Goal: Task Accomplishment & Management: Use online tool/utility

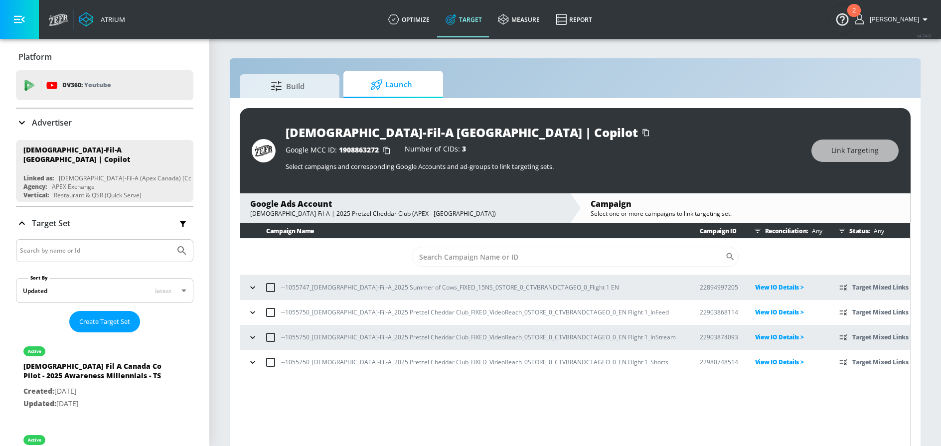
scroll to position [4, 0]
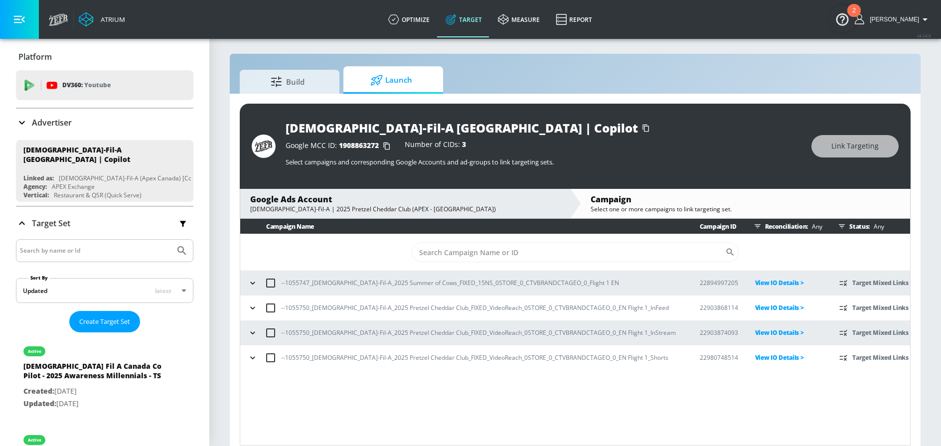
scroll to position [14, 0]
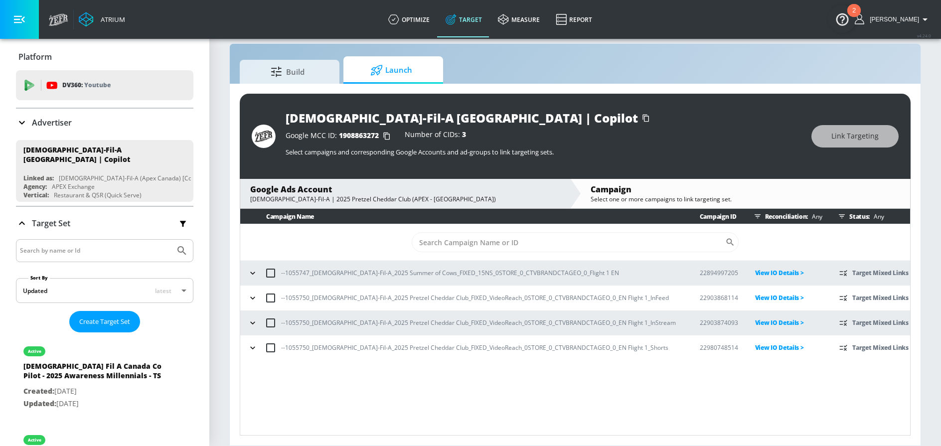
click at [254, 348] on icon "button" at bounding box center [253, 348] width 10 height 10
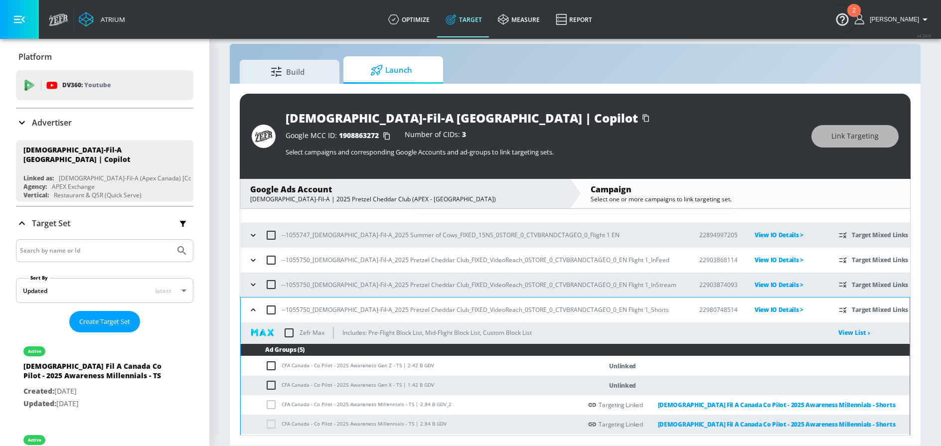
scroll to position [57, 0]
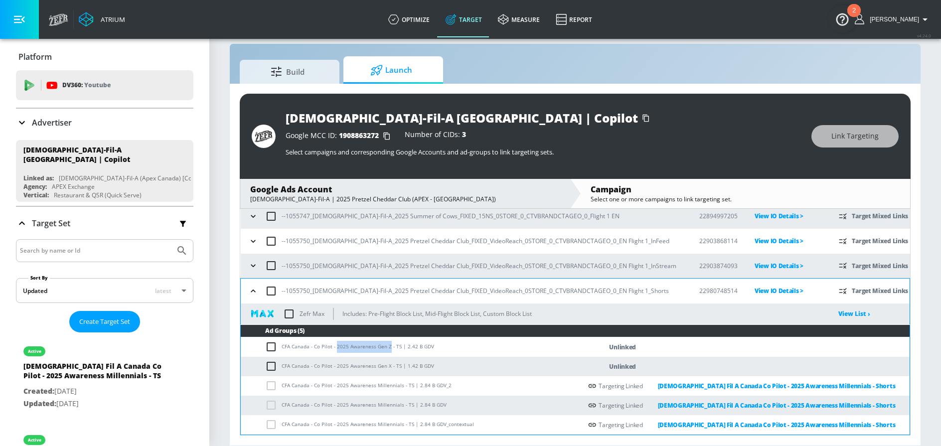
drag, startPoint x: 335, startPoint y: 348, endPoint x: 388, endPoint y: 347, distance: 52.3
click at [388, 347] on td "CFA Canada - Co Pilot - 2025 Awareness Gen Z - TS | 2.42 B GDV" at bounding box center [411, 346] width 341 height 19
copy td "2025 Awareness Gen Z"
click at [371, 349] on td "CFA Canada - Co Pilot - 2025 Awareness Gen Z - TS | 2.42 B GDV" at bounding box center [411, 346] width 341 height 19
click at [273, 348] on input "checkbox" at bounding box center [273, 347] width 16 height 12
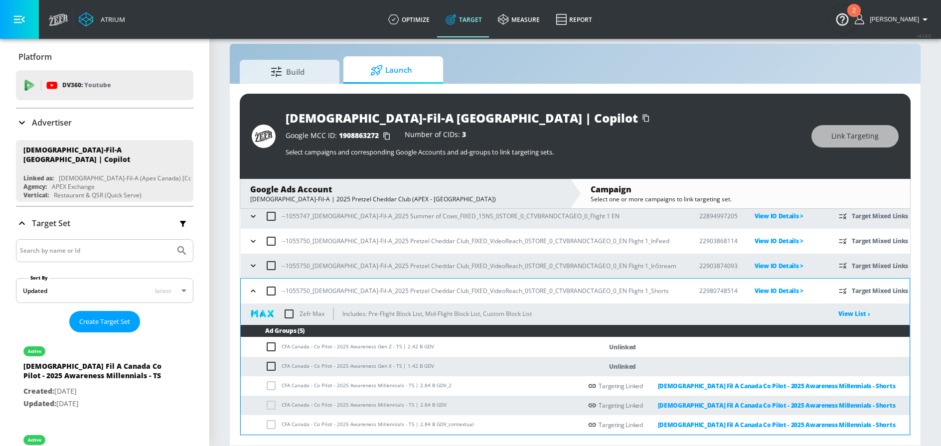
checkbox input "true"
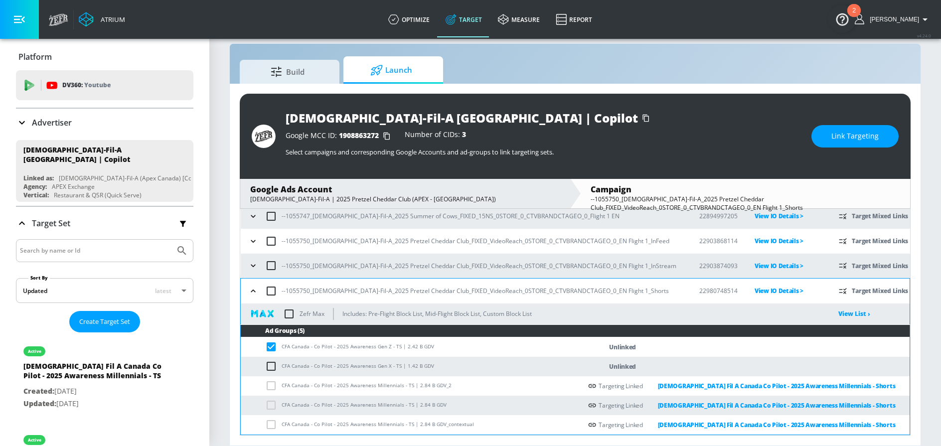
click at [851, 124] on div "Chick-Fil-A Canada | Copilot Google MCC ID: 1908863272 Number of CIDs: 3 Select…" at bounding box center [575, 136] width 671 height 85
click at [848, 135] on span "Link Targeting" at bounding box center [854, 136] width 47 height 12
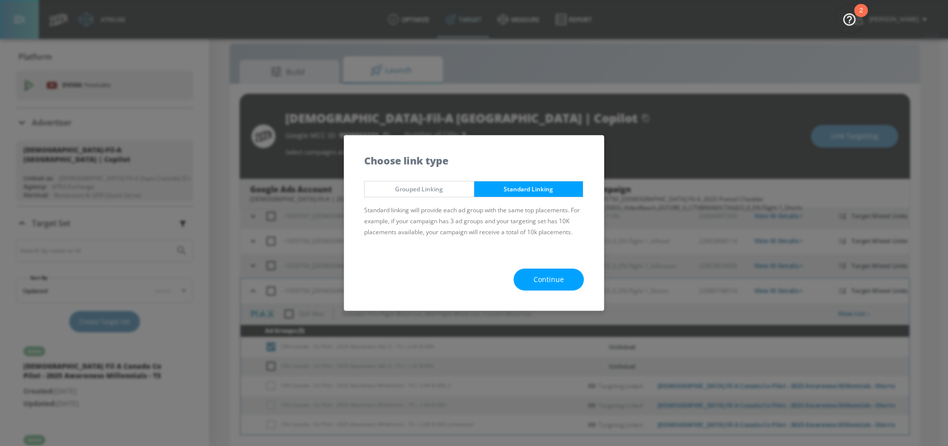
click at [542, 281] on span "Continue" at bounding box center [549, 280] width 30 height 12
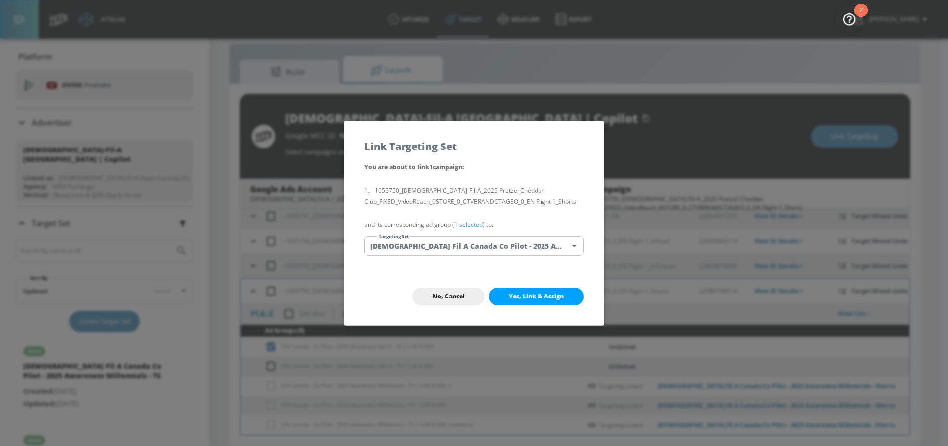
click at [476, 252] on body "Atrium optimize Target measure Report optimize Target measure Report v 4.24.0 N…" at bounding box center [474, 216] width 948 height 461
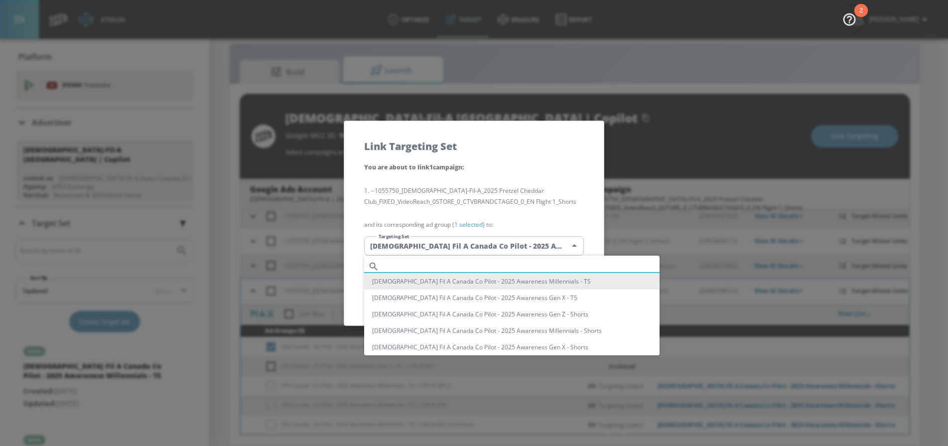
click at [446, 263] on input "text" at bounding box center [521, 266] width 277 height 13
paste input "2025 Awareness Gen Z"
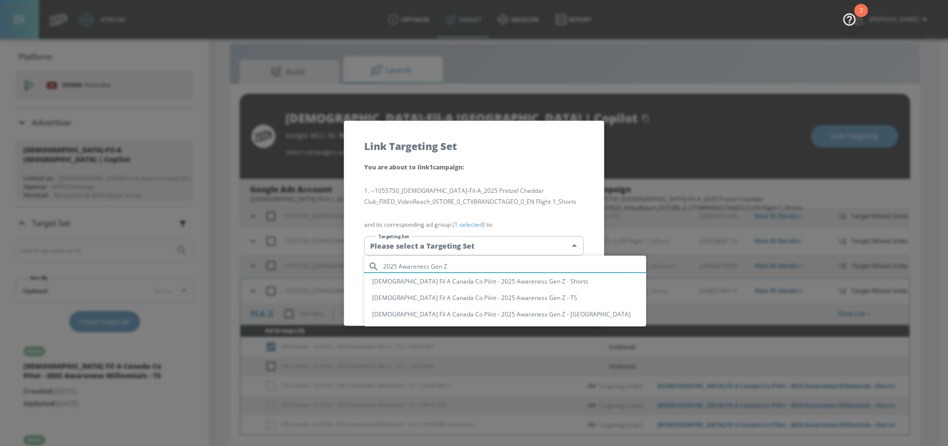
type input "2025 Awareness Gen Z"
click at [507, 283] on li "Chick Fil A Canada Co Pilot - 2025 Awareness Gen Z - Shorts" at bounding box center [505, 281] width 282 height 16
type input "6e2f185b-c5d7-43bf-9c59-5dafb0aabb6a"
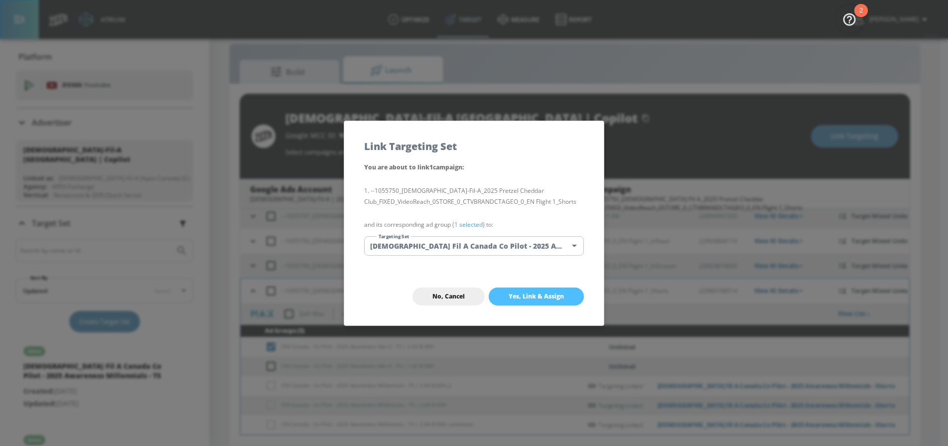
click at [521, 293] on span "Yes, Link & Assign" at bounding box center [536, 297] width 55 height 8
checkbox input "false"
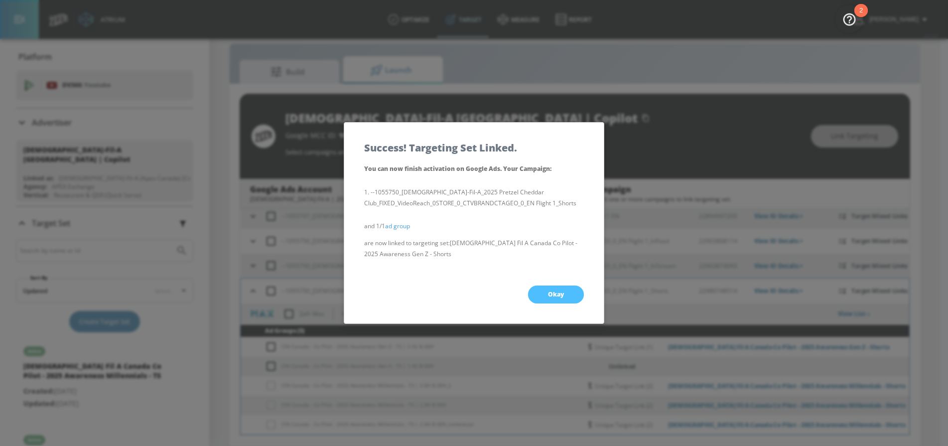
click at [538, 290] on button "Okay" at bounding box center [556, 295] width 56 height 18
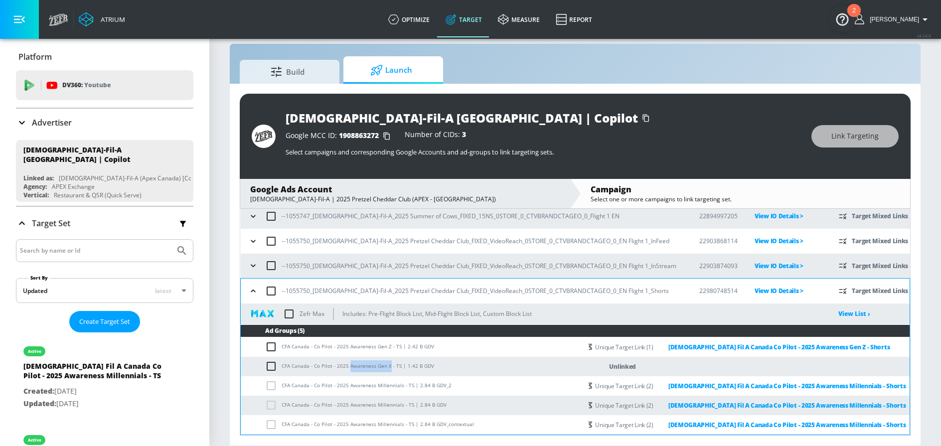
drag, startPoint x: 348, startPoint y: 367, endPoint x: 388, endPoint y: 367, distance: 39.9
click at [388, 367] on td "CFA Canada - Co Pilot - 2025 Awareness Gen X - TS | 1.42 B GDV" at bounding box center [411, 366] width 341 height 19
copy td "Awareness Gen X"
drag, startPoint x: 269, startPoint y: 365, endPoint x: 302, endPoint y: 353, distance: 35.2
click at [270, 365] on input "checkbox" at bounding box center [273, 366] width 16 height 12
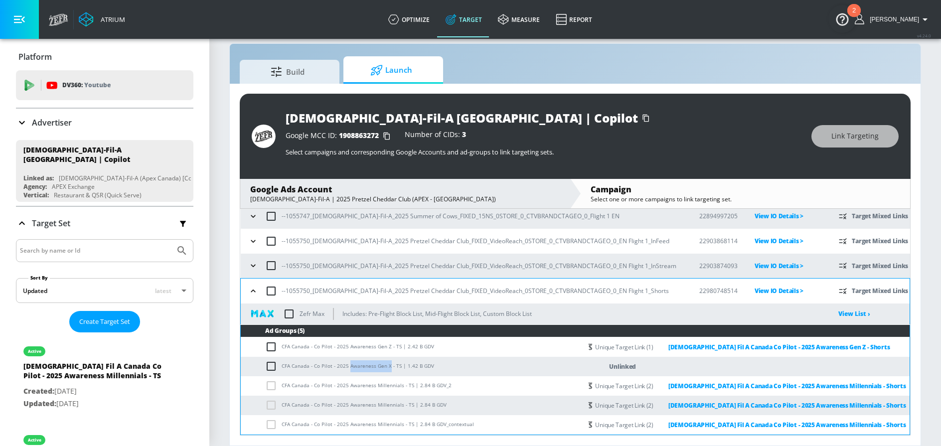
checkbox input "true"
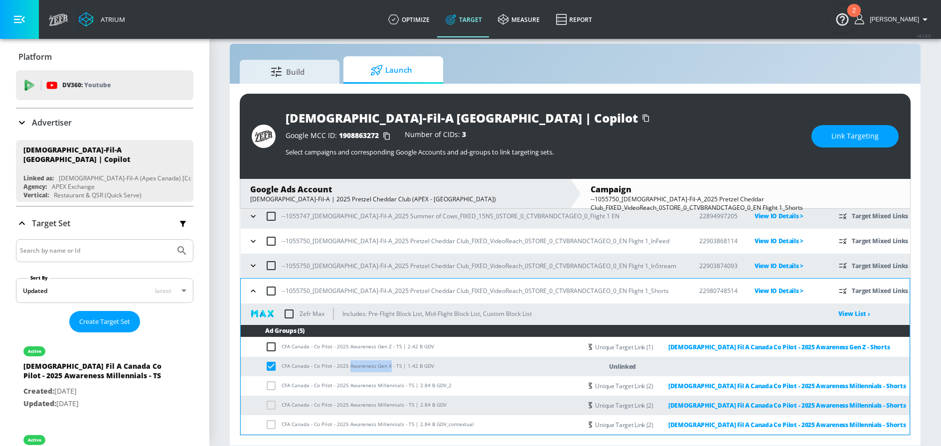
click at [824, 134] on button "Link Targeting" at bounding box center [854, 136] width 87 height 22
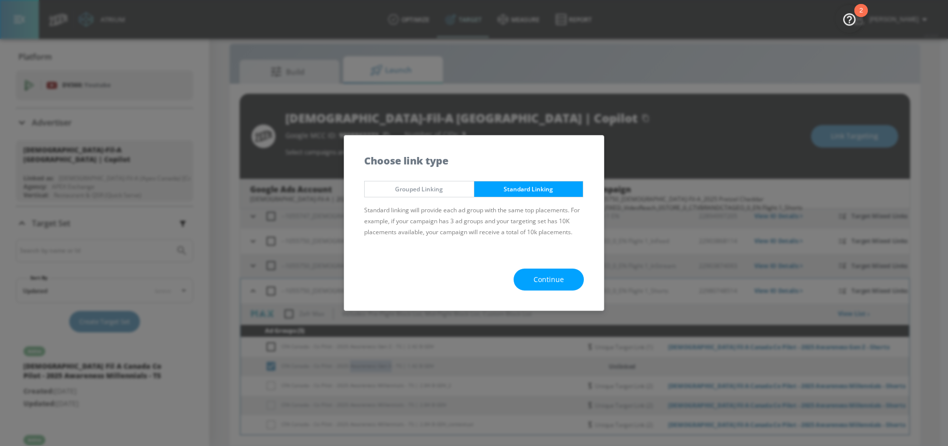
click at [528, 281] on button "Continue" at bounding box center [549, 280] width 70 height 22
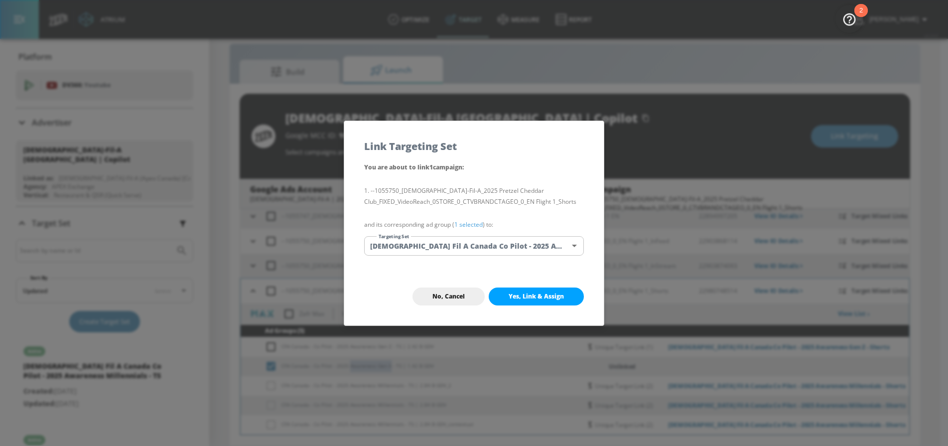
click at [463, 251] on body "Atrium optimize Target measure Report optimize Target measure Report v 4.24.0 N…" at bounding box center [474, 216] width 948 height 461
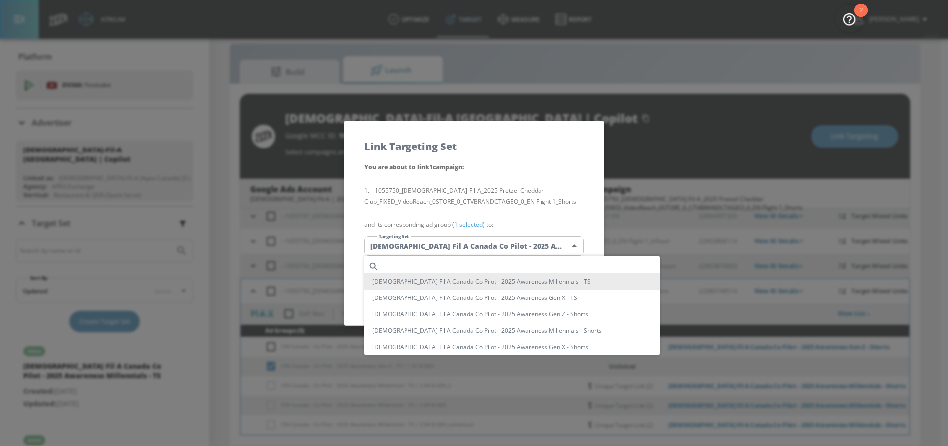
click at [450, 263] on input "text" at bounding box center [521, 266] width 277 height 13
paste input "Awareness Gen X"
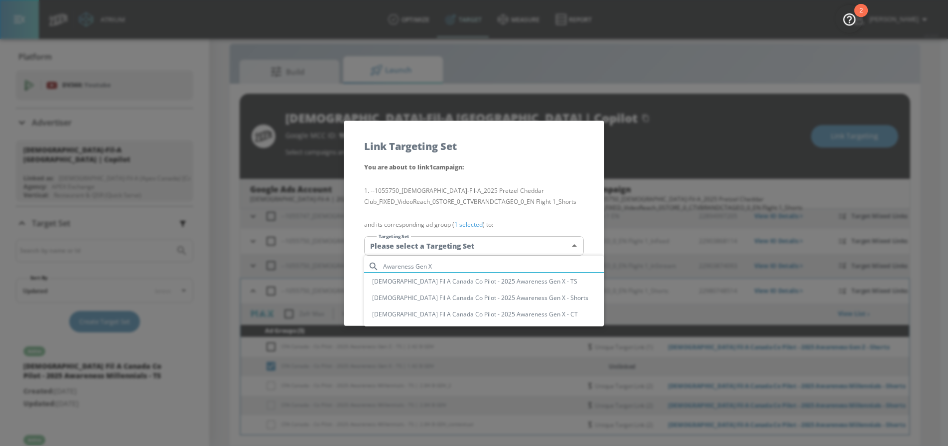
type input "Awareness Gen X"
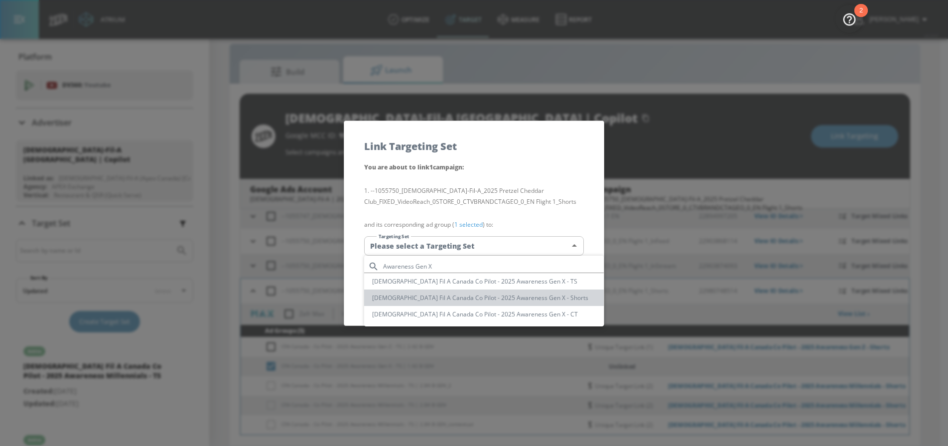
click at [514, 296] on li "Chick Fil A Canada Co Pilot - 2025 Awareness Gen X - Shorts" at bounding box center [484, 298] width 240 height 16
type input "d69d7770-c642-4a02-852d-e88d60b60dc8"
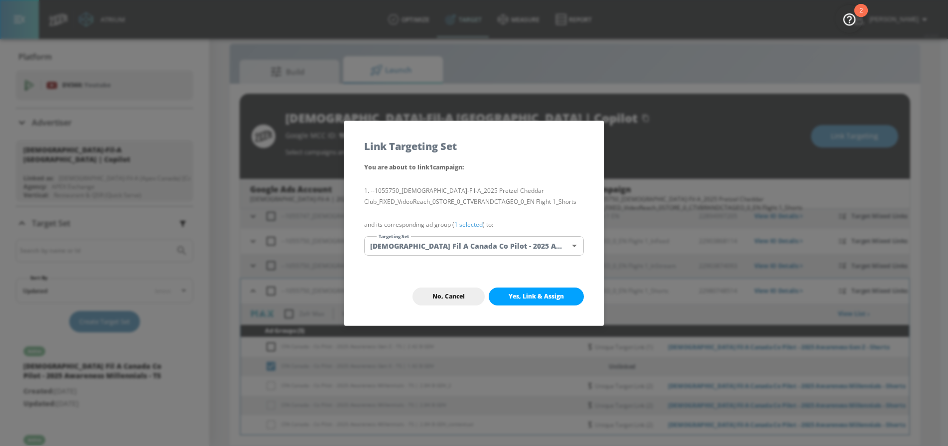
click at [523, 300] on span "Yes, Link & Assign" at bounding box center [536, 297] width 55 height 8
checkbox input "false"
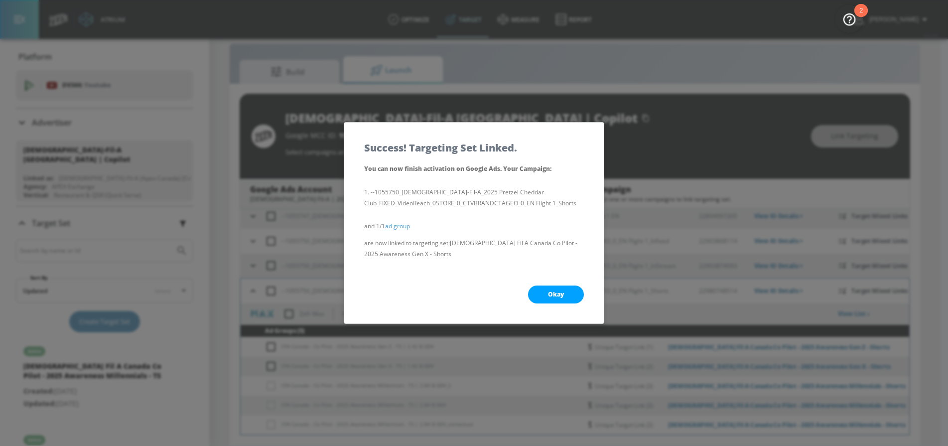
click at [550, 297] on span "Okay" at bounding box center [556, 295] width 16 height 8
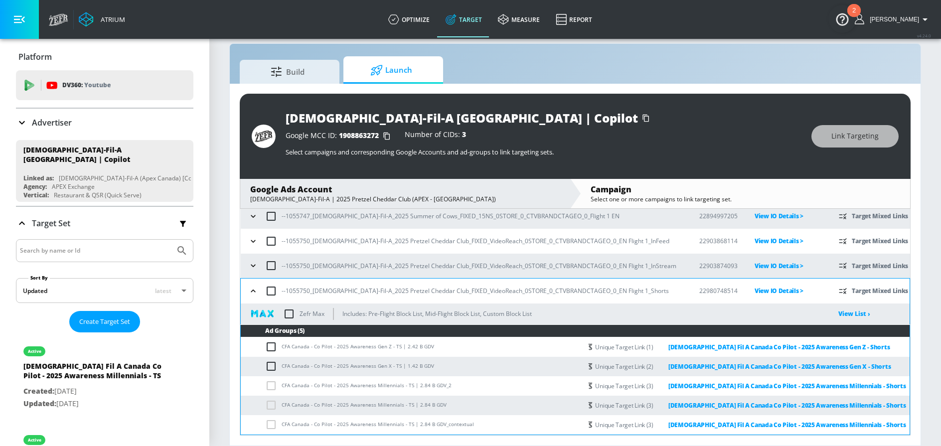
click at [253, 289] on icon "button" at bounding box center [253, 291] width 10 height 10
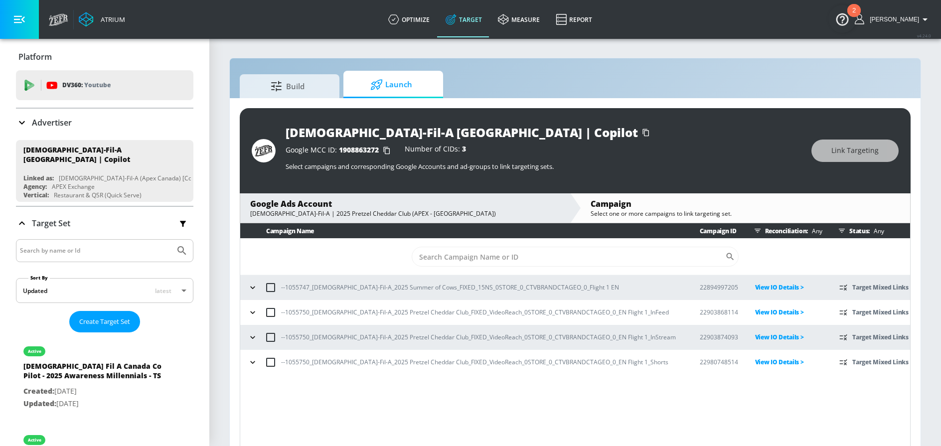
scroll to position [14, 0]
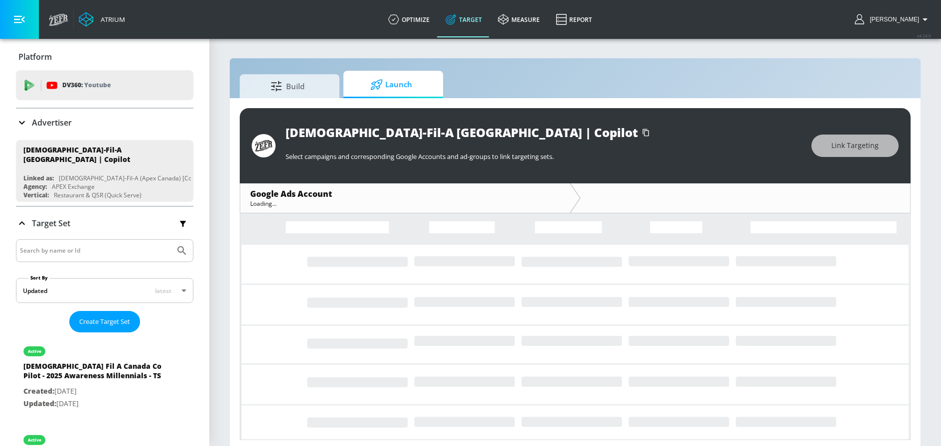
scroll to position [4, 0]
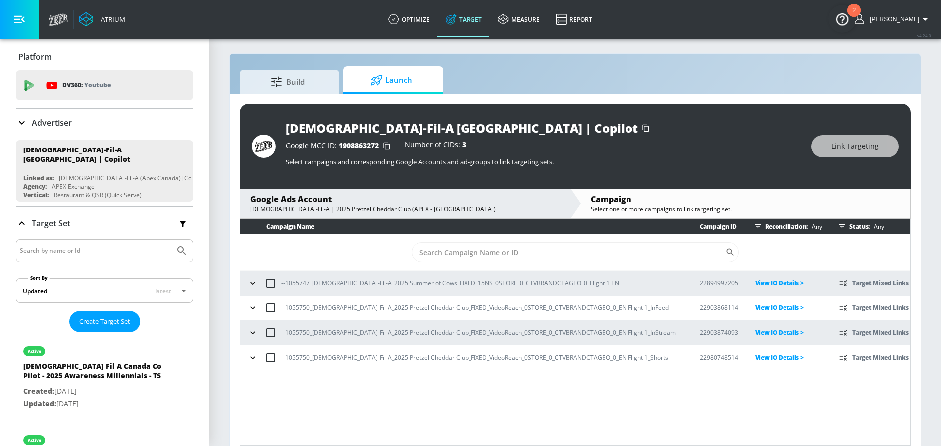
click at [252, 359] on icon "button" at bounding box center [253, 358] width 10 height 10
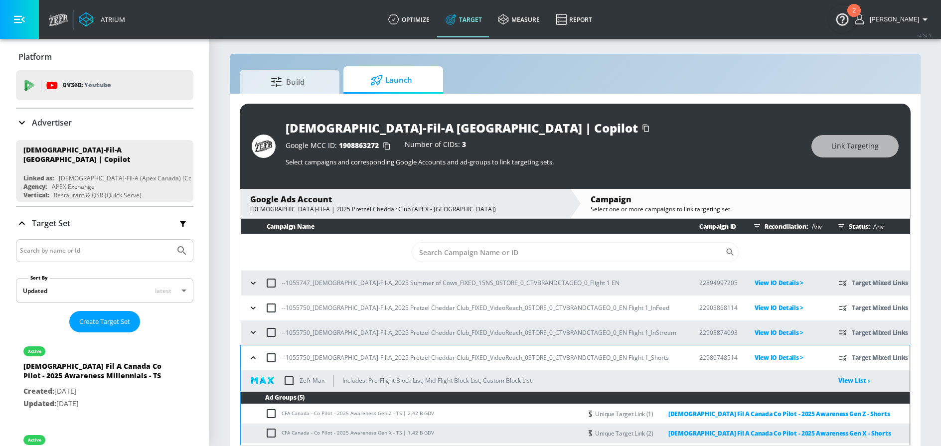
click at [254, 358] on icon "button" at bounding box center [253, 358] width 10 height 10
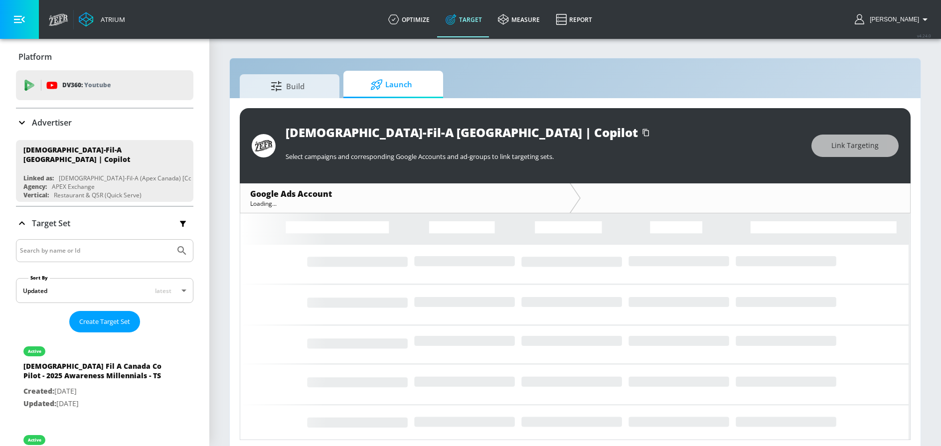
scroll to position [4, 0]
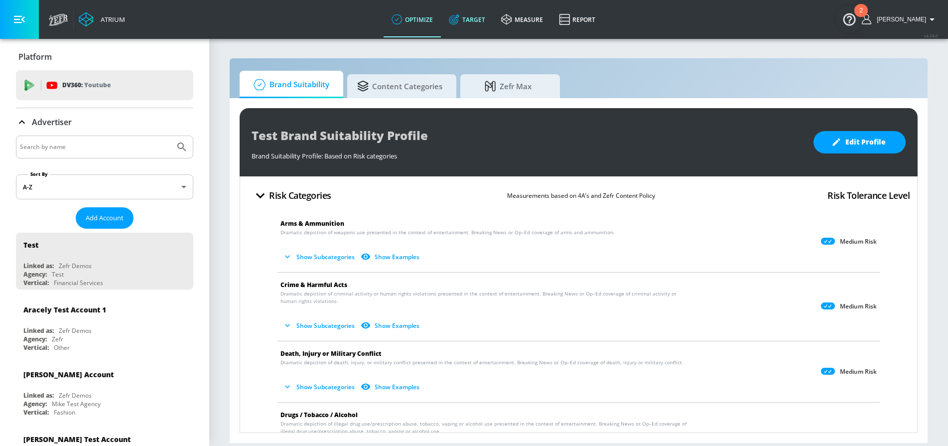
click at [469, 27] on link "Target" at bounding box center [467, 19] width 52 height 36
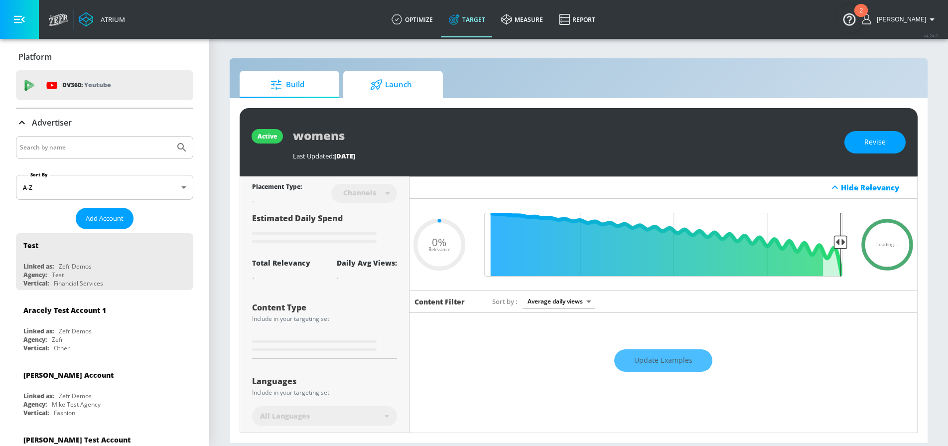
type input "0.05"
click at [367, 88] on span "Launch" at bounding box center [391, 85] width 76 height 24
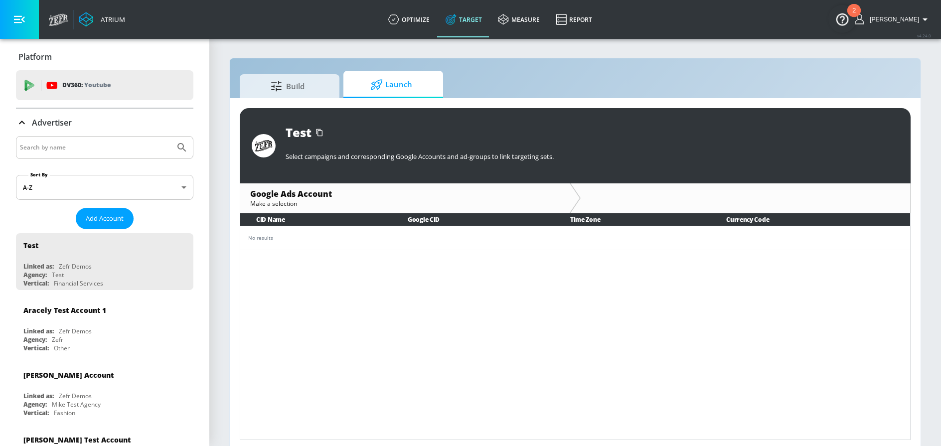
click at [104, 142] on input "Search by name" at bounding box center [95, 147] width 151 height 13
type input "MFS"
click at [171, 137] on button "Submit Search" at bounding box center [182, 148] width 22 height 22
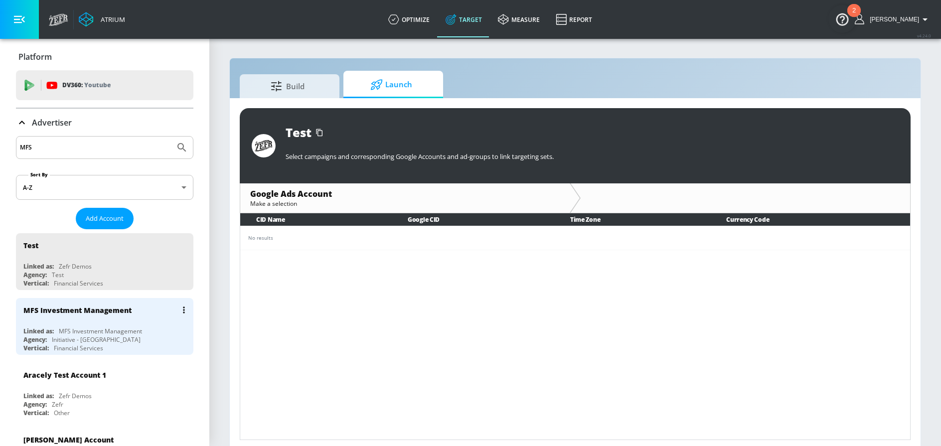
click at [84, 331] on div "MFS Investment Management" at bounding box center [100, 331] width 83 height 8
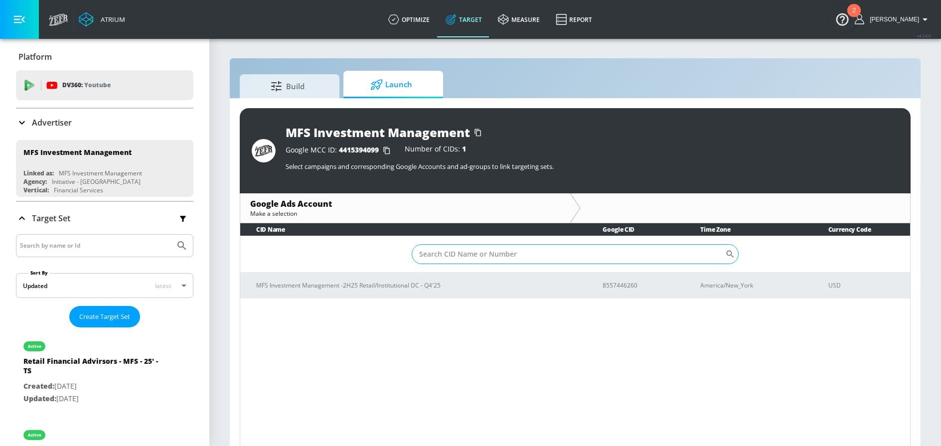
click at [449, 257] on input "Sort By" at bounding box center [568, 254] width 313 height 20
paste input "8557446260"
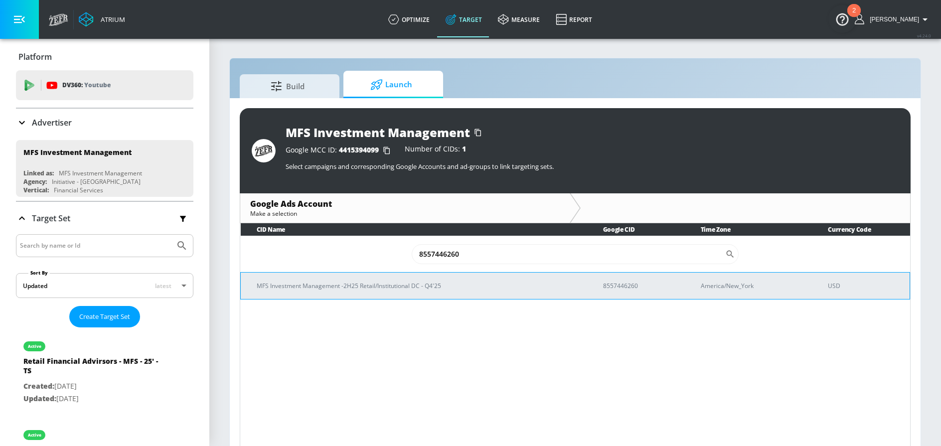
type input "8557446260"
click at [373, 288] on p "MFS Investment Management -2H25 Retail/Institutional DC - Q4'25" at bounding box center [418, 286] width 322 height 10
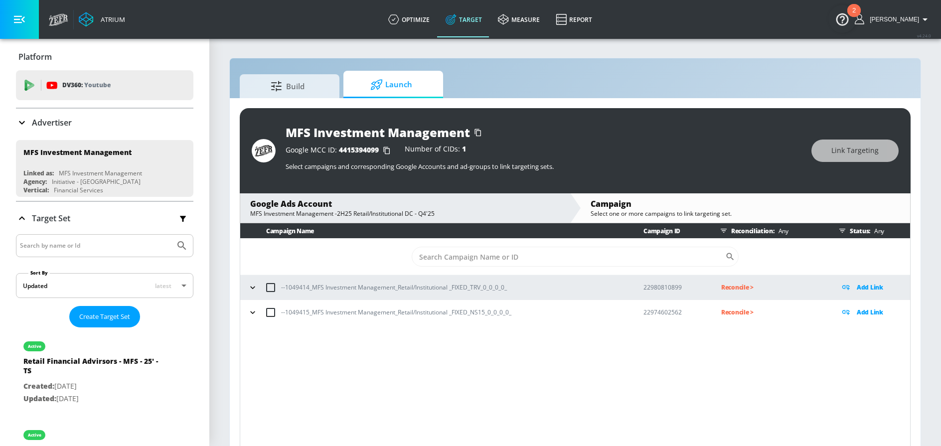
scroll to position [14, 0]
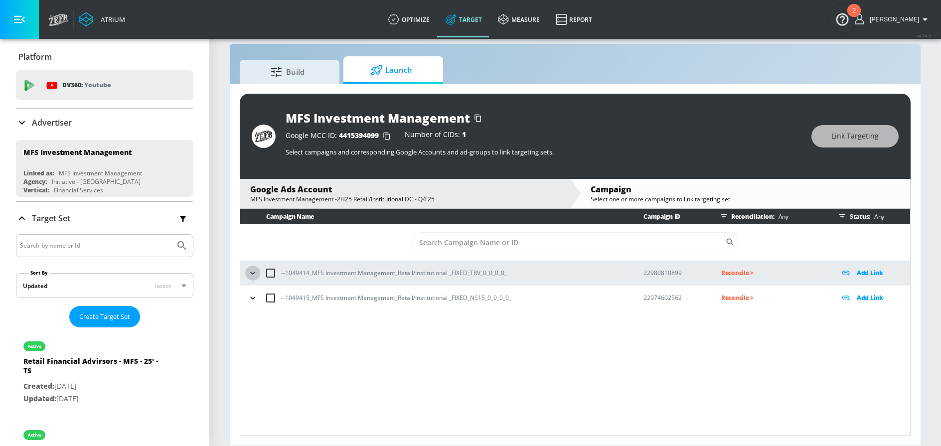
click at [251, 273] on icon "button" at bounding box center [252, 273] width 4 height 2
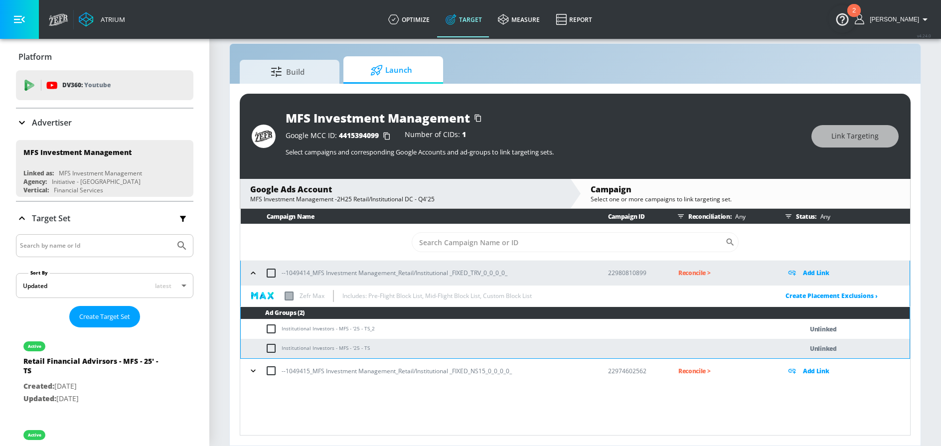
drag, startPoint x: 281, startPoint y: 328, endPoint x: 329, endPoint y: 331, distance: 48.4
click at [329, 331] on td "Institutional Investors - MFS - '25 - TS_2" at bounding box center [512, 328] width 542 height 19
drag, startPoint x: 332, startPoint y: 330, endPoint x: 282, endPoint y: 331, distance: 50.3
click at [282, 331] on td "Institutional Investors - MFS - '25 - TS_2" at bounding box center [512, 328] width 542 height 19
copy td "Institutional Investors"
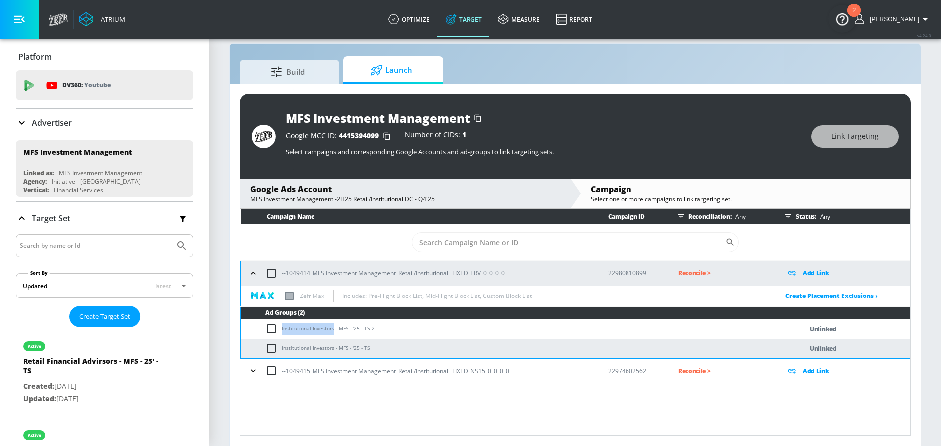
click at [265, 331] on input "checkbox" at bounding box center [273, 329] width 16 height 12
checkbox input "true"
click at [267, 352] on input "checkbox" at bounding box center [273, 348] width 16 height 12
checkbox input "true"
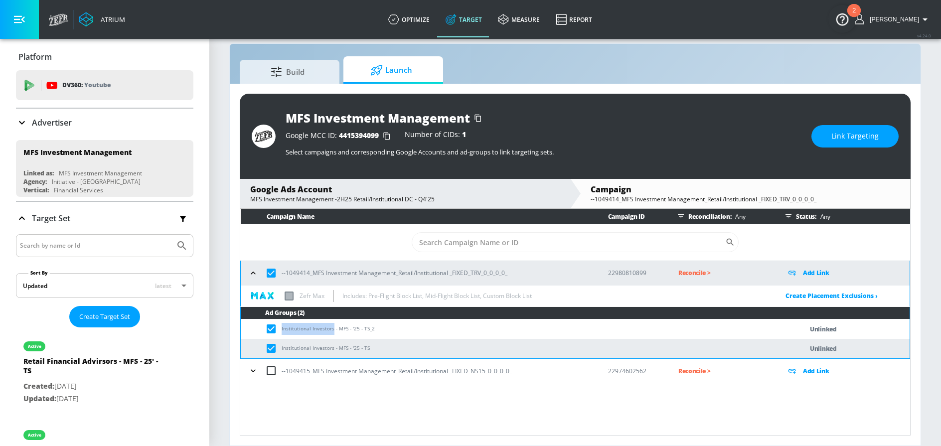
click at [851, 145] on button "Link Targeting" at bounding box center [854, 136] width 87 height 22
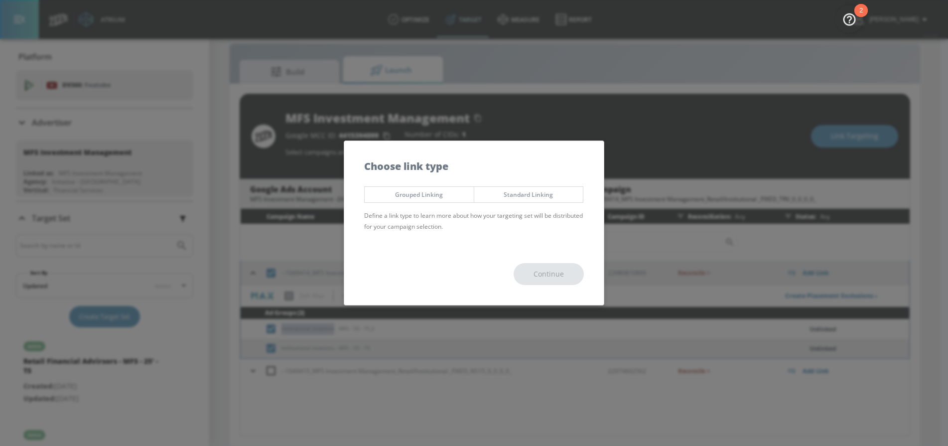
click at [443, 194] on span "Grouped Linking" at bounding box center [419, 194] width 94 height 10
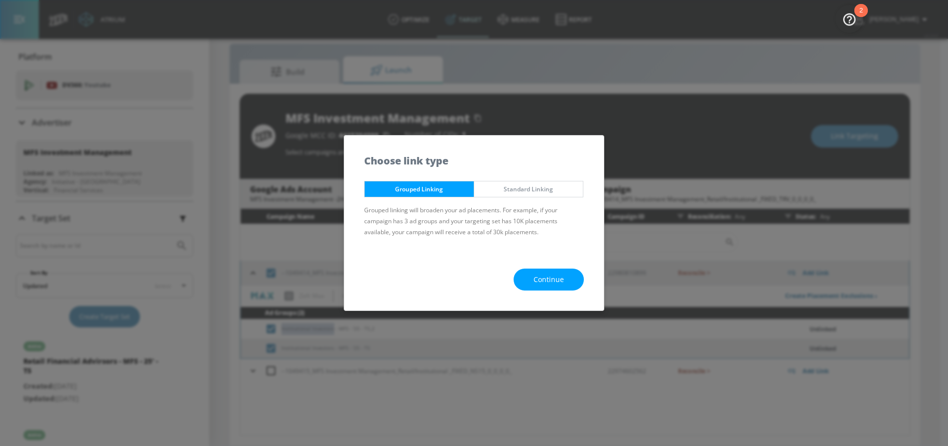
click at [569, 274] on button "Continue" at bounding box center [549, 280] width 70 height 22
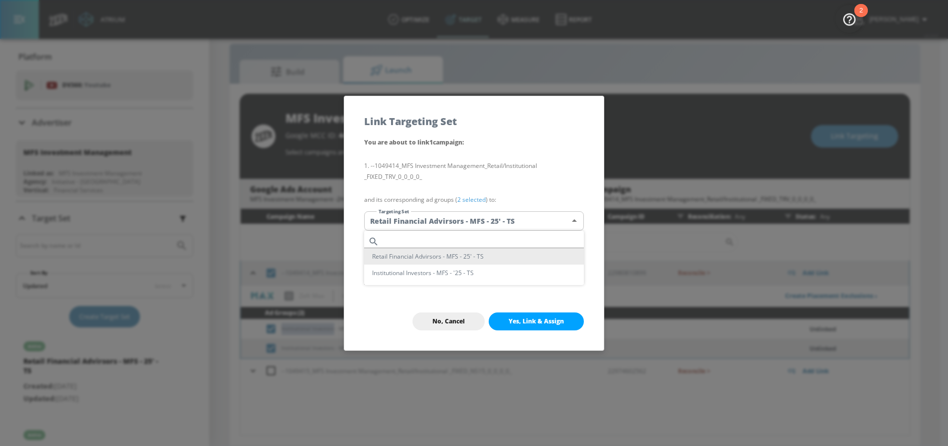
click at [484, 226] on body "Atrium optimize Target measure Report optimize Target measure Report v 4.24.0 N…" at bounding box center [474, 216] width 948 height 461
click at [441, 236] on input "text" at bounding box center [483, 241] width 201 height 13
paste input "Institutional Investors"
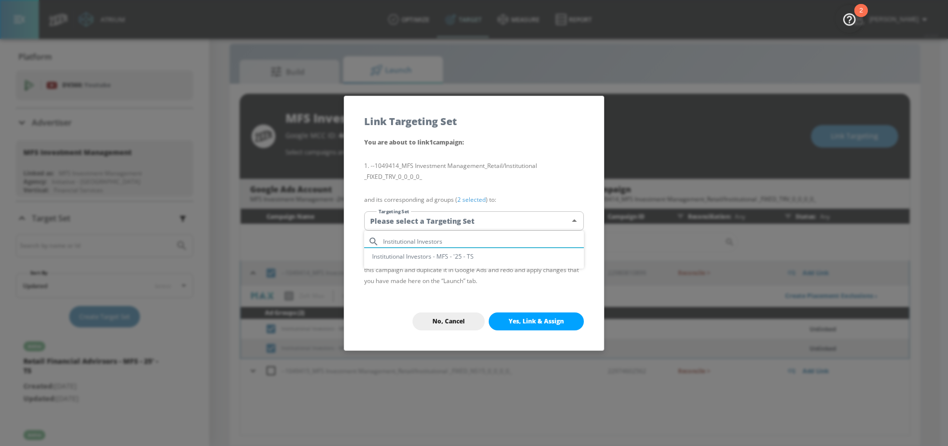
type input "Institutional Investors"
click at [455, 256] on li "Institutional Investors - MFS - '25 - TS" at bounding box center [474, 256] width 220 height 16
type input "85a3a166-b41f-4325-9ea5-b61034a3d469"
click at [529, 319] on span "Yes, Link & Assign" at bounding box center [536, 321] width 55 height 8
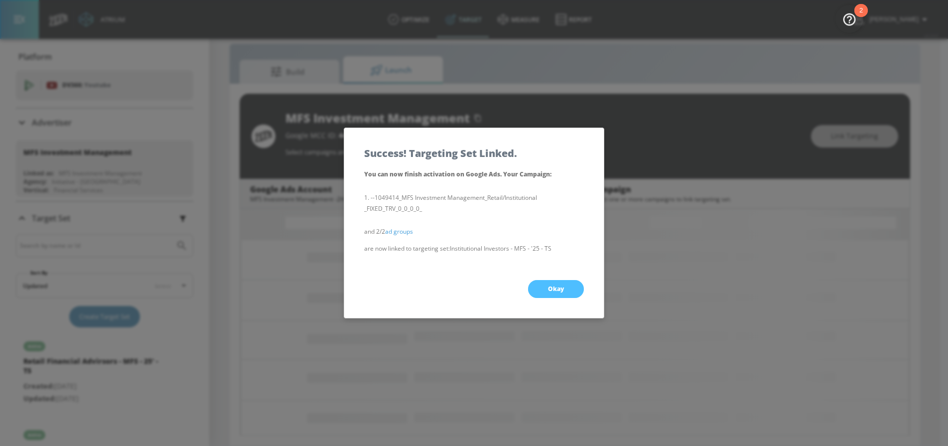
click at [545, 292] on button "Okay" at bounding box center [556, 289] width 56 height 18
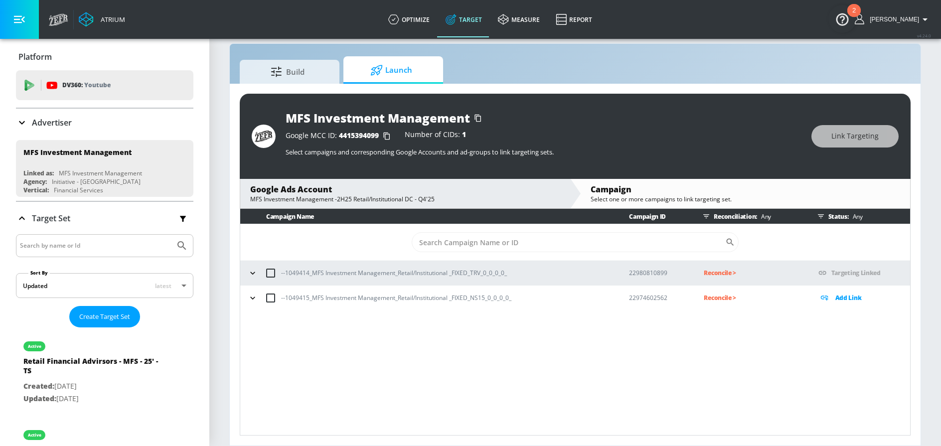
click at [248, 296] on icon "button" at bounding box center [253, 298] width 10 height 10
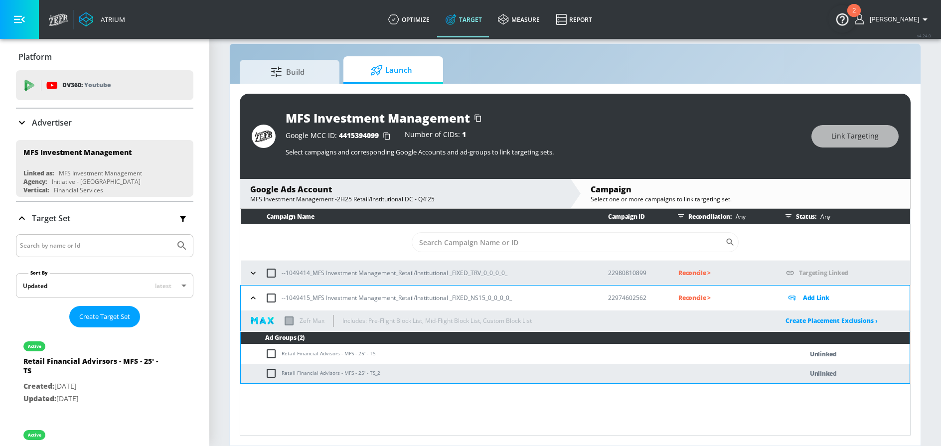
click at [268, 355] on input "checkbox" at bounding box center [273, 354] width 16 height 12
checkbox input "true"
click at [268, 374] on input "checkbox" at bounding box center [273, 373] width 16 height 12
checkbox input "true"
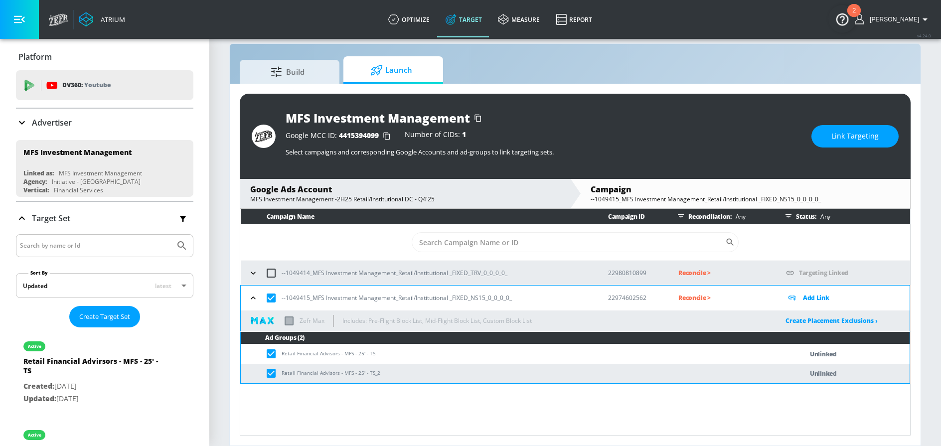
click at [813, 148] on div "MFS Investment Management Google MCC ID: 4415394099 Number of CIDs: 1 Select ca…" at bounding box center [575, 136] width 671 height 85
click at [820, 145] on button "Link Targeting" at bounding box center [854, 136] width 87 height 22
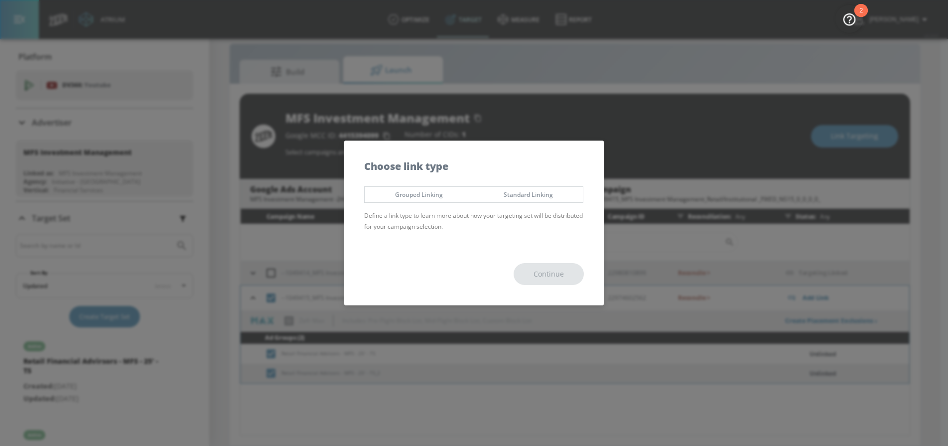
click at [438, 197] on span "Grouped Linking" at bounding box center [419, 194] width 94 height 10
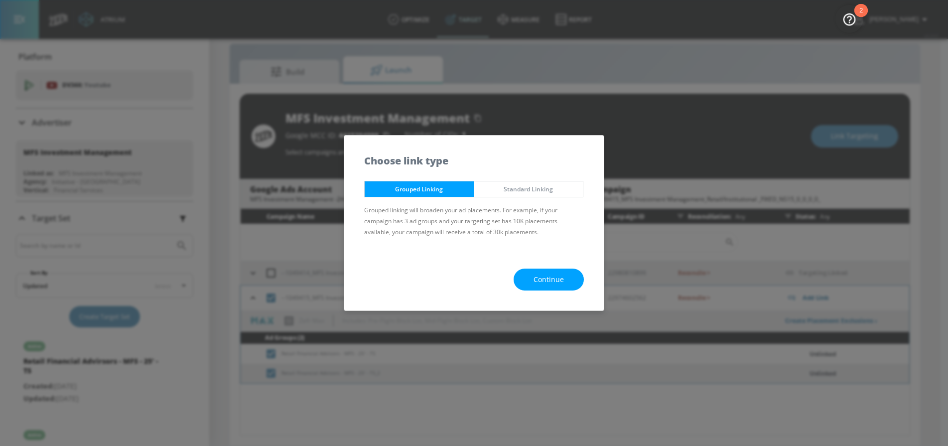
click at [532, 274] on button "Continue" at bounding box center [549, 280] width 70 height 22
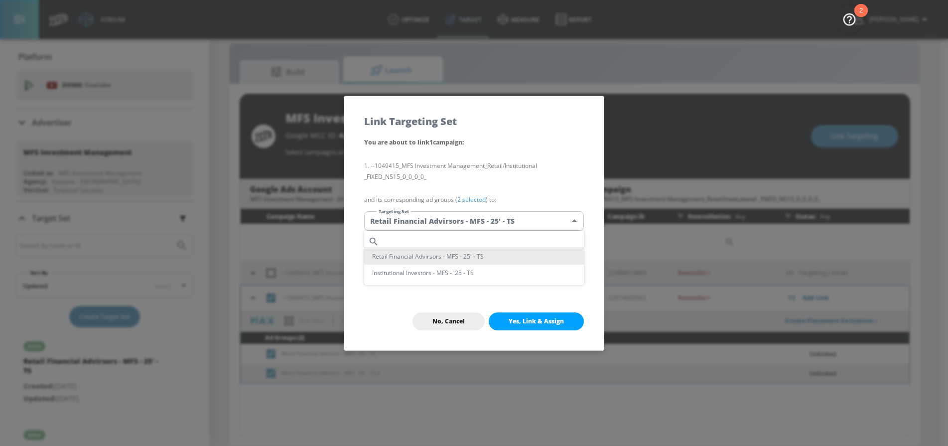
click at [479, 219] on body "Atrium optimize Target measure Report optimize Target measure Report v 4.24.0 N…" at bounding box center [474, 216] width 948 height 461
click at [421, 257] on li "Retail Financial Advirsors - MFS - 25' - TS" at bounding box center [474, 256] width 220 height 16
click at [516, 317] on span "Yes, Link & Assign" at bounding box center [536, 321] width 55 height 8
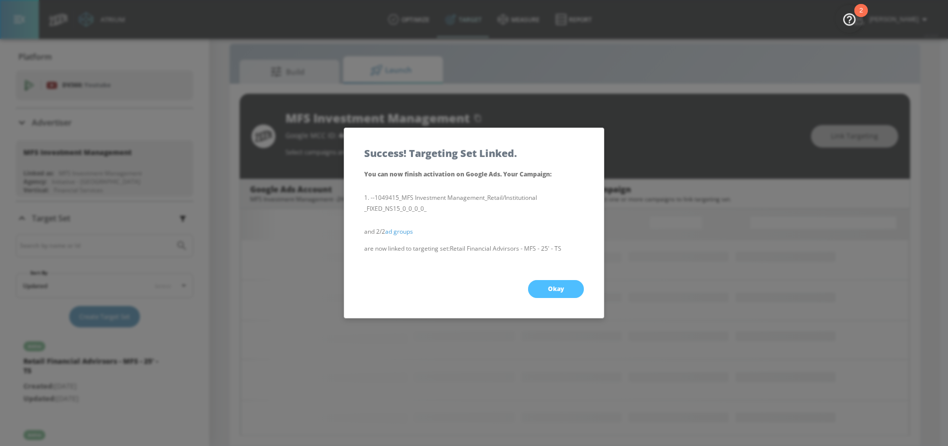
click at [554, 297] on button "Okay" at bounding box center [556, 289] width 56 height 18
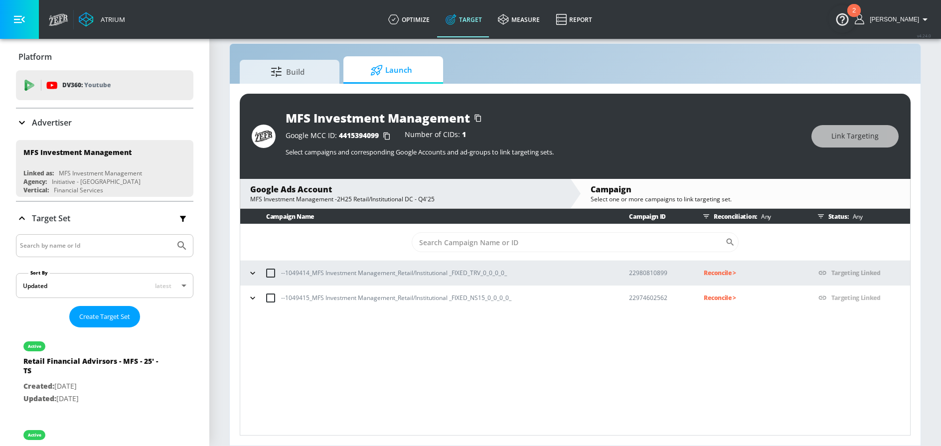
click at [254, 277] on icon "button" at bounding box center [253, 273] width 10 height 10
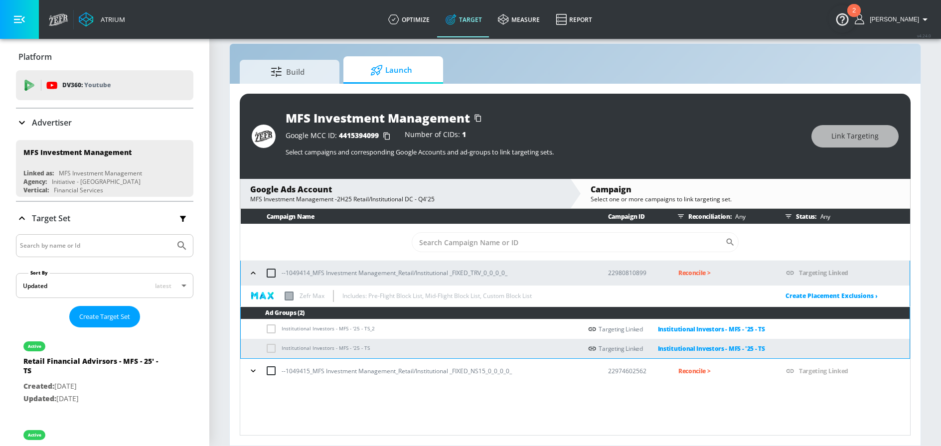
click at [250, 372] on icon "button" at bounding box center [253, 371] width 10 height 10
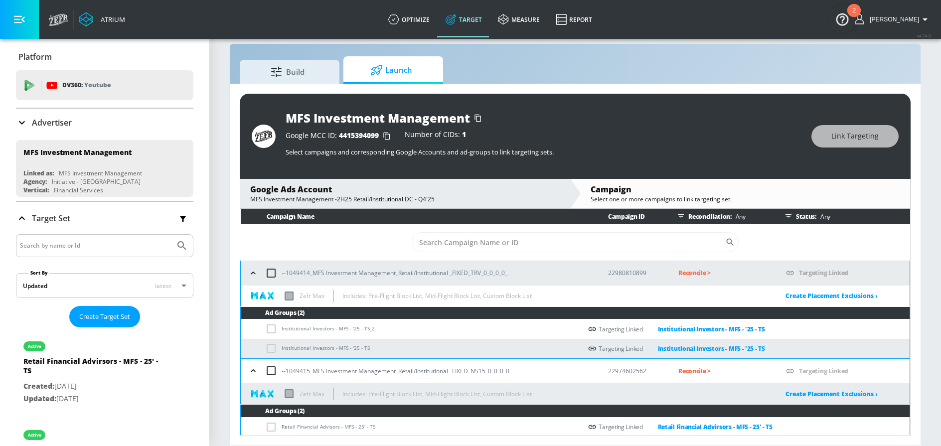
scroll to position [21, 0]
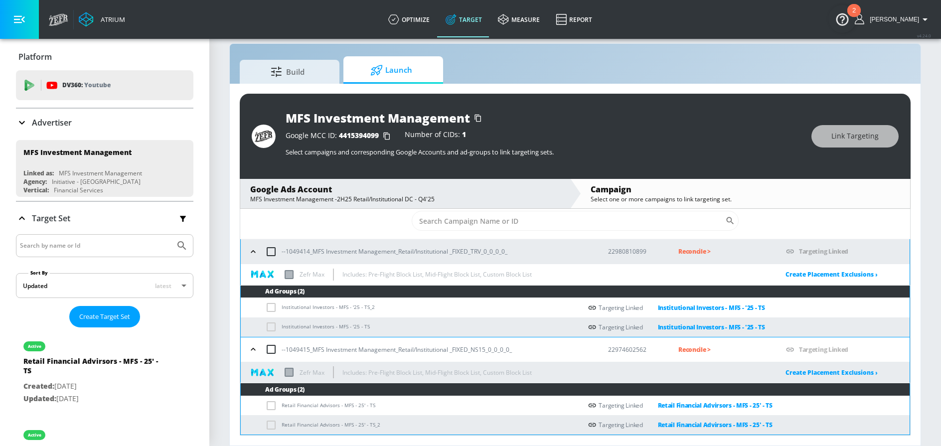
click at [256, 348] on icon "button" at bounding box center [253, 349] width 10 height 10
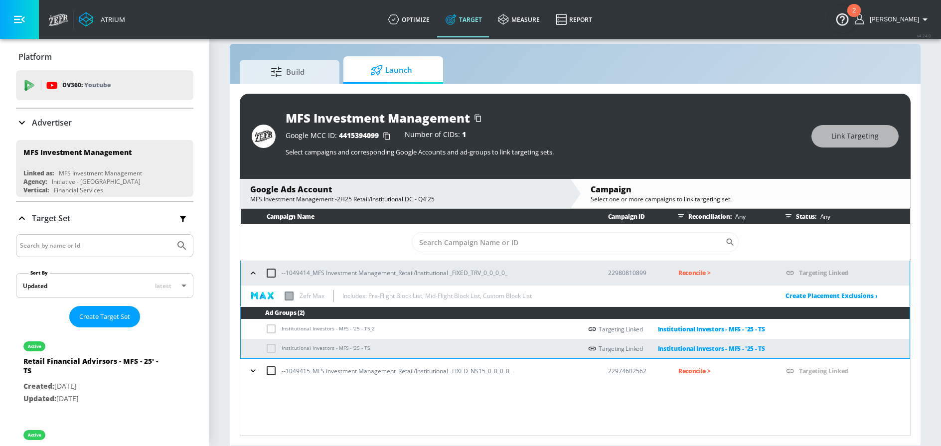
scroll to position [0, 0]
click at [254, 272] on icon "button" at bounding box center [253, 273] width 10 height 10
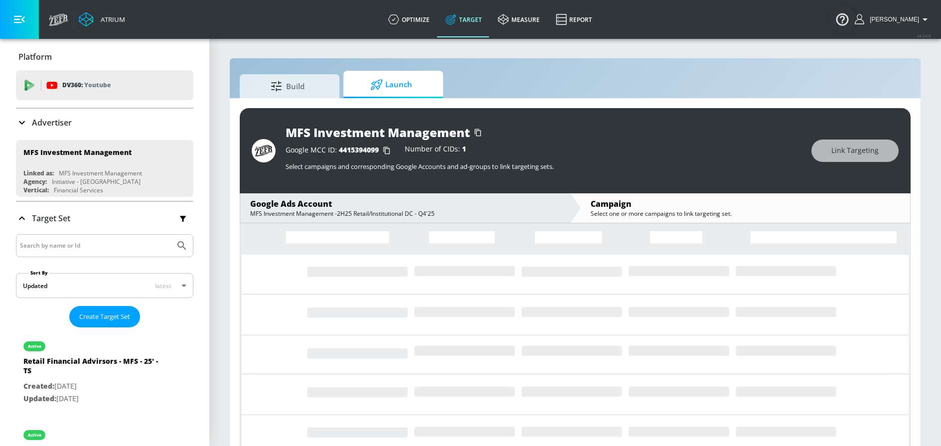
scroll to position [14, 0]
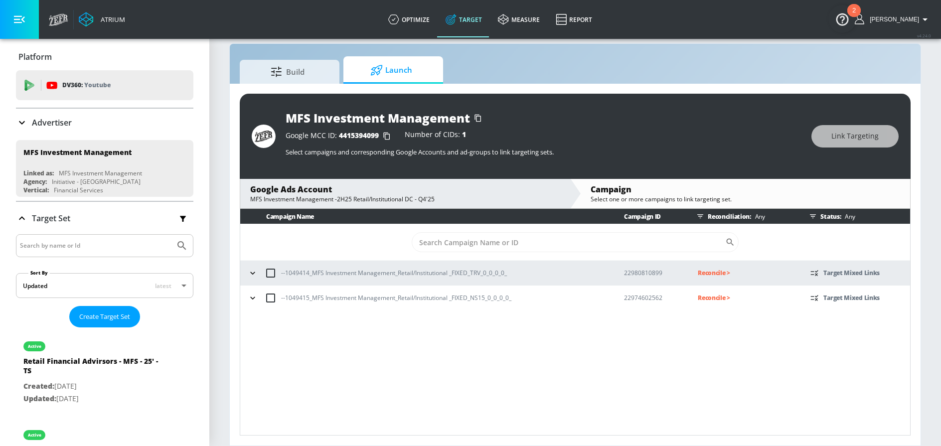
click at [257, 274] on icon "button" at bounding box center [253, 273] width 10 height 10
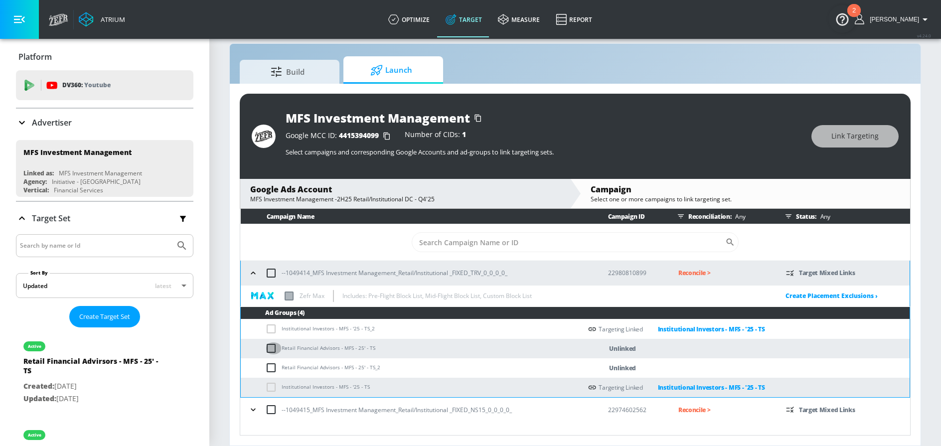
click at [270, 347] on input "checkbox" at bounding box center [273, 348] width 16 height 12
checkbox input "true"
click at [270, 364] on input "checkbox" at bounding box center [273, 368] width 16 height 12
checkbox input "true"
click at [827, 139] on button "Link Targeting" at bounding box center [854, 136] width 87 height 22
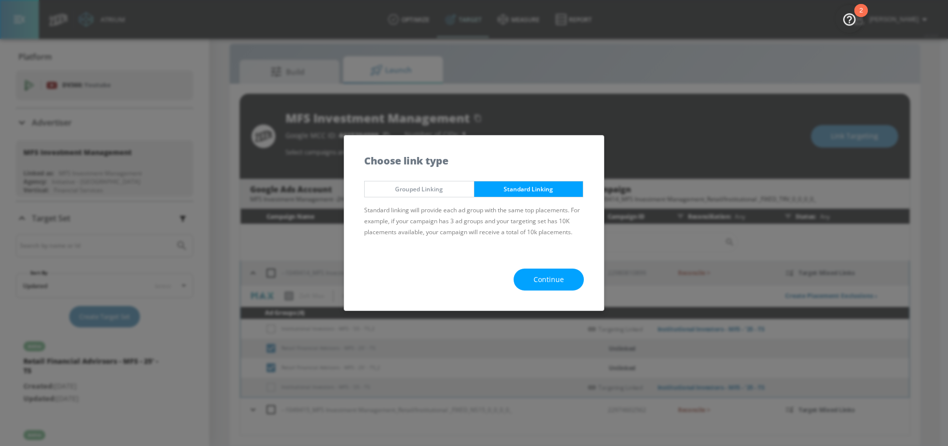
click at [551, 272] on button "Continue" at bounding box center [549, 280] width 70 height 22
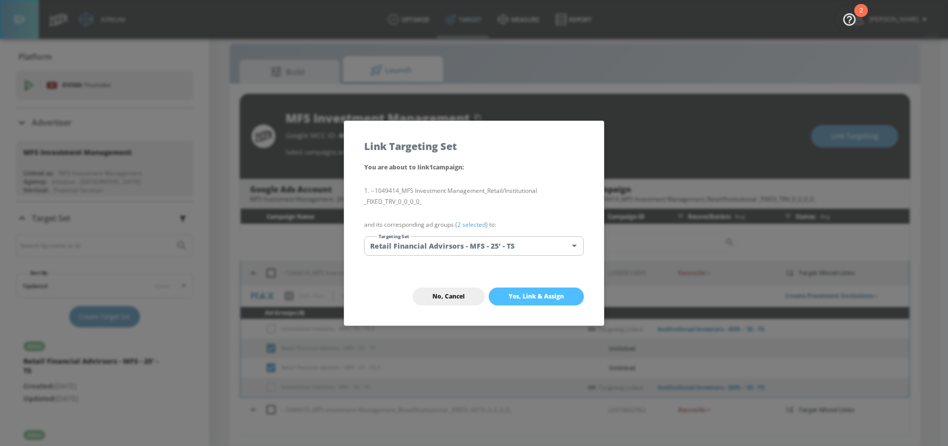
click at [529, 296] on span "Yes, Link & Assign" at bounding box center [536, 297] width 55 height 8
checkbox input "false"
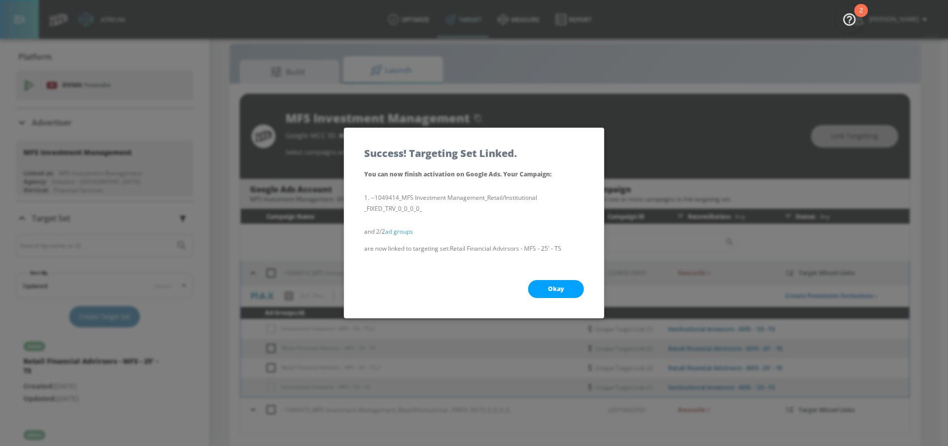
click at [534, 281] on button "Okay" at bounding box center [556, 289] width 56 height 18
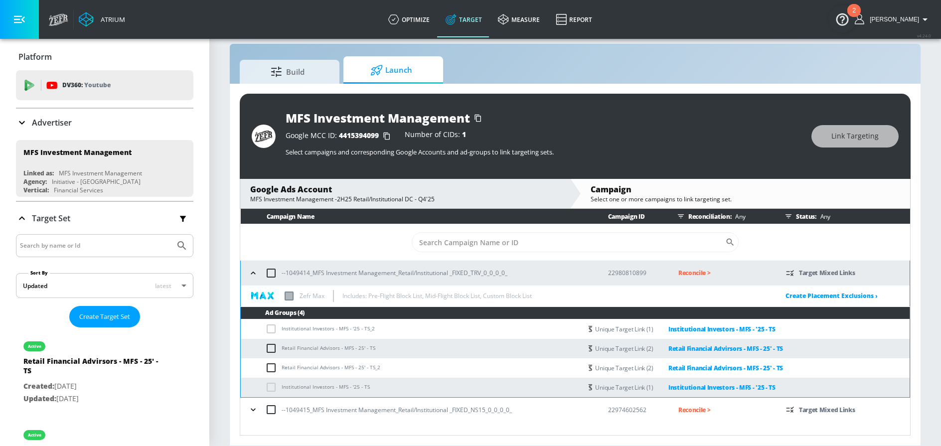
click at [251, 271] on icon "button" at bounding box center [253, 273] width 10 height 10
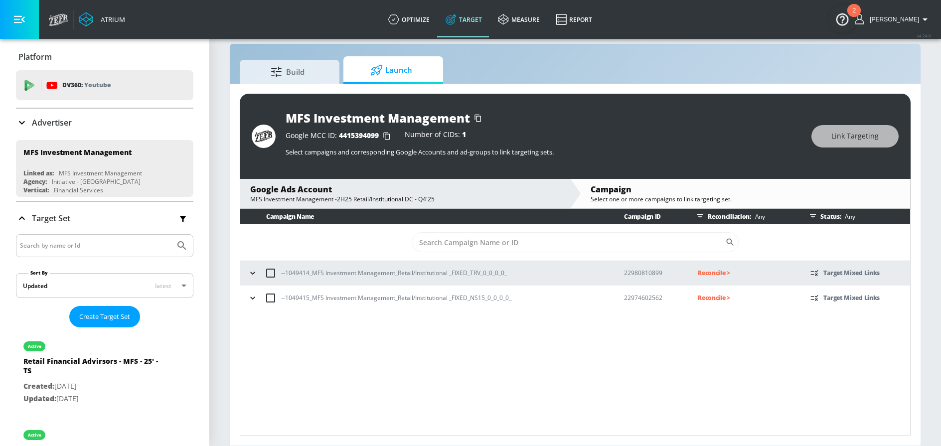
click at [254, 302] on icon "button" at bounding box center [253, 298] width 10 height 10
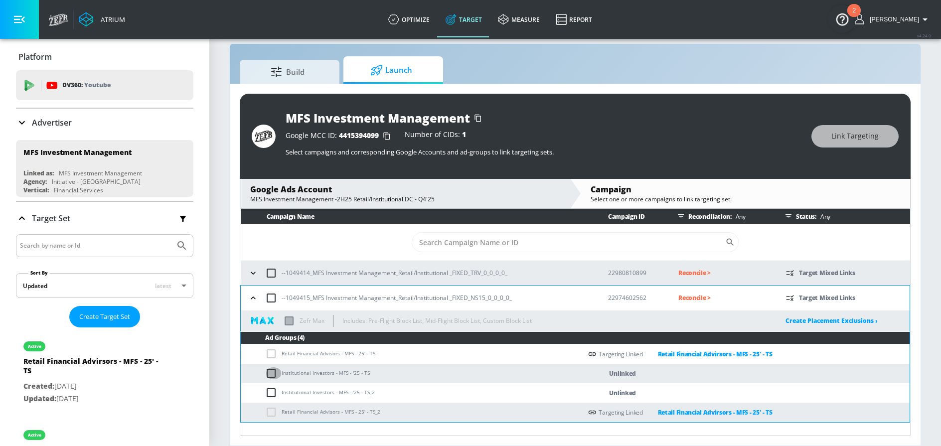
click at [275, 373] on input "checkbox" at bounding box center [273, 373] width 16 height 12
checkbox input "true"
click at [274, 392] on input "checkbox" at bounding box center [273, 393] width 16 height 12
checkbox input "true"
click at [855, 135] on span "Link Targeting" at bounding box center [854, 136] width 47 height 12
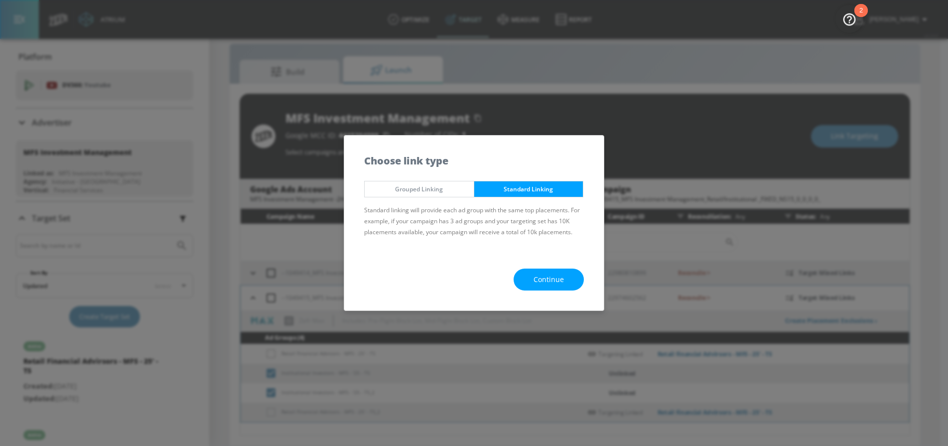
click at [547, 280] on span "Continue" at bounding box center [549, 280] width 30 height 12
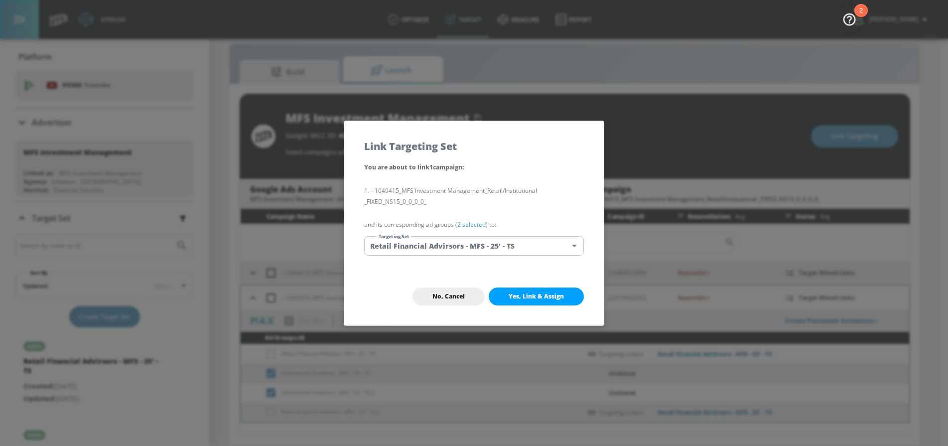
click at [472, 234] on div "You are about to link 1 campaign : --1049415_MFS Investment Management_Retail/I…" at bounding box center [474, 214] width 260 height 106
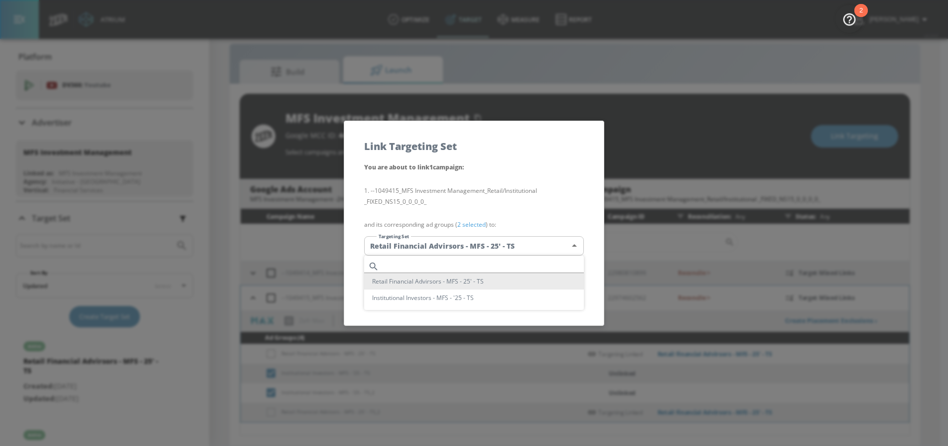
click at [457, 244] on body "Atrium optimize Target measure Report optimize Target measure Report v 4.24.0 N…" at bounding box center [474, 216] width 948 height 461
click at [398, 293] on li "Institutional Investors - MFS - '25 - TS" at bounding box center [474, 298] width 220 height 16
type input "85a3a166-b41f-4325-9ea5-b61034a3d469"
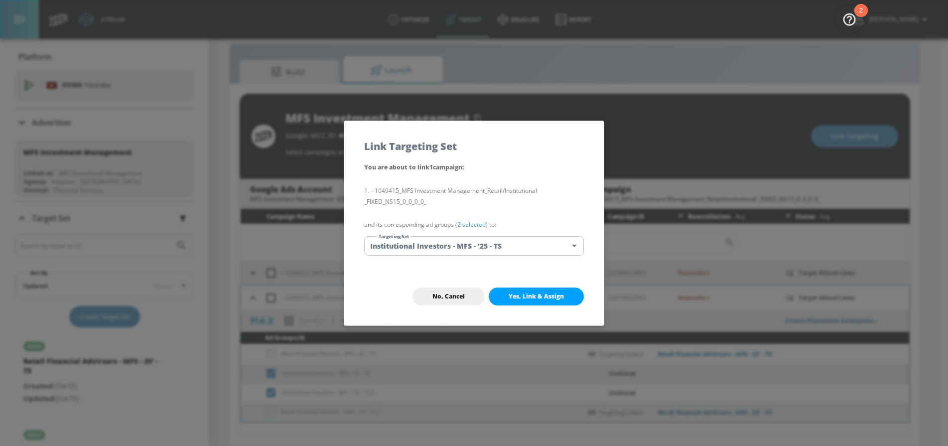
click at [552, 297] on span "Yes, Link & Assign" at bounding box center [536, 297] width 55 height 8
checkbox input "false"
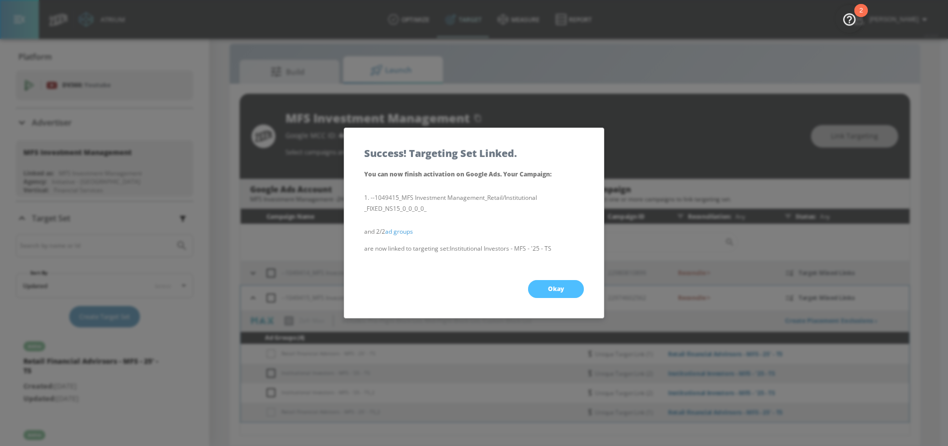
click at [548, 293] on button "Okay" at bounding box center [556, 289] width 56 height 18
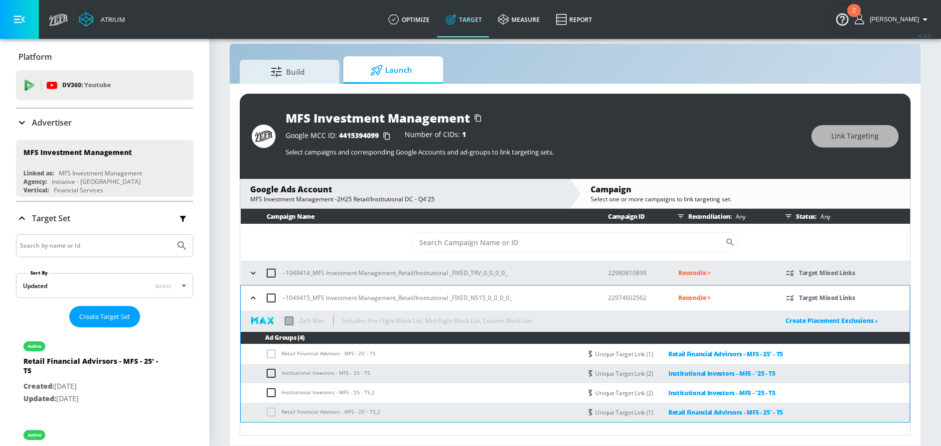
scroll to position [0, 0]
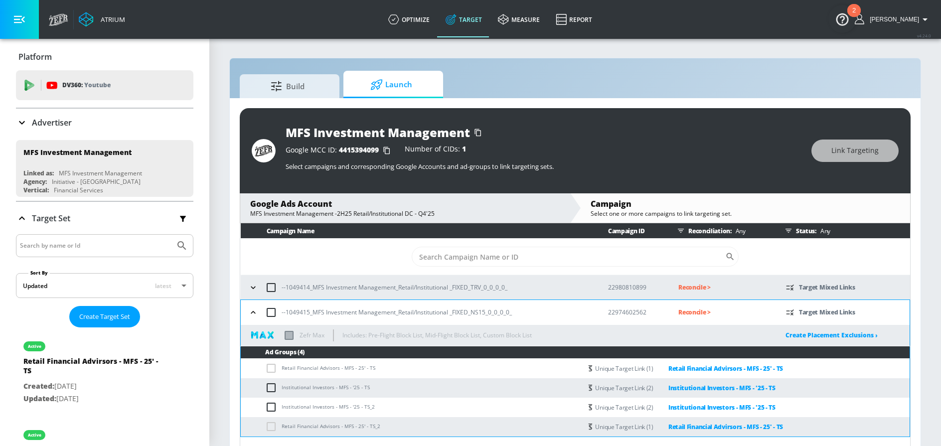
click at [247, 311] on button "button" at bounding box center [253, 312] width 15 height 15
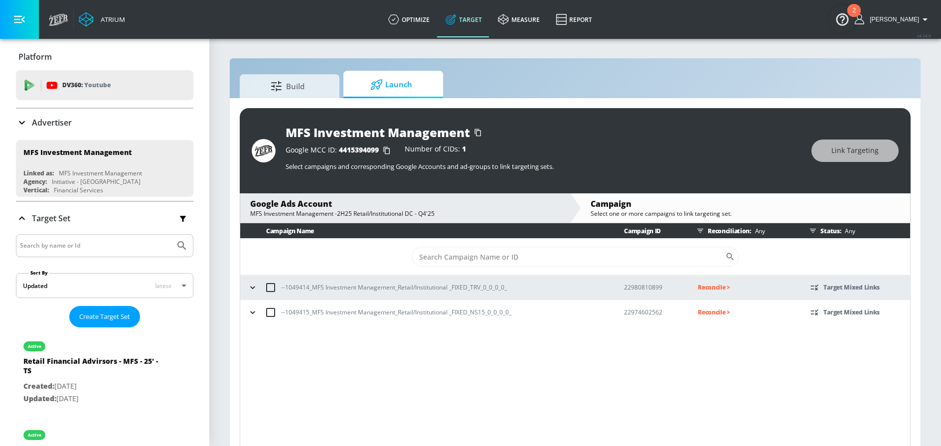
click at [703, 290] on p "Reconcile >" at bounding box center [746, 287] width 97 height 11
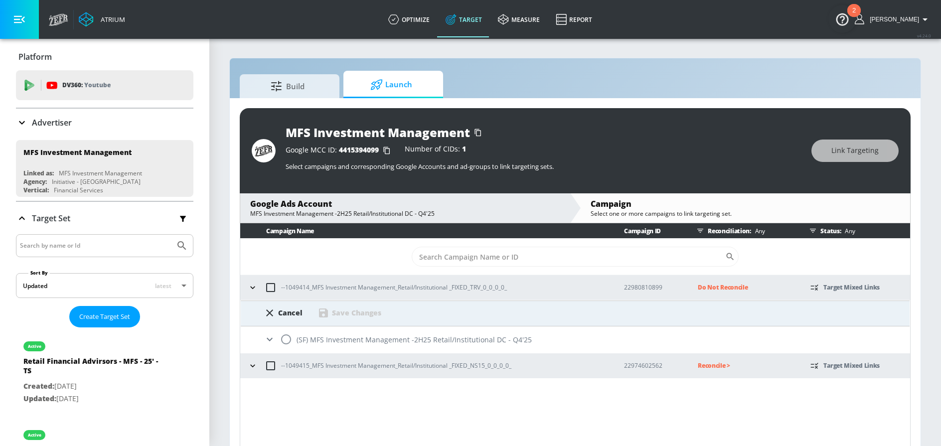
click at [292, 340] on input "radio" at bounding box center [286, 339] width 21 height 21
radio input "true"
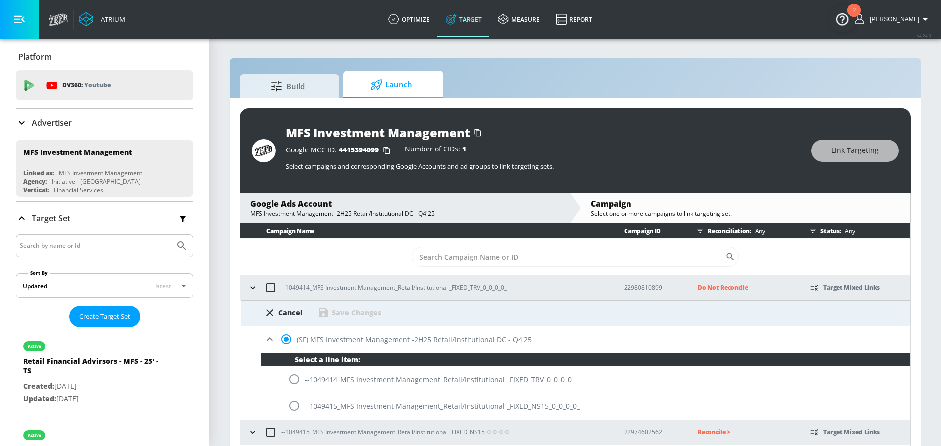
scroll to position [14, 0]
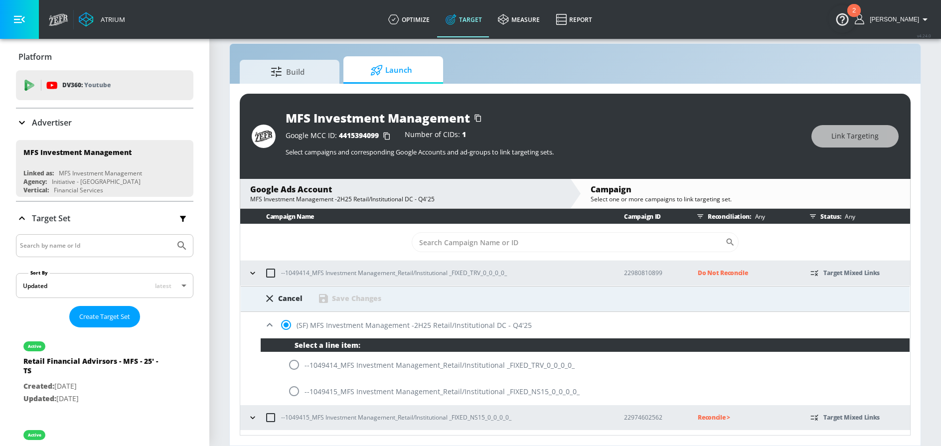
click at [300, 365] on input "radio" at bounding box center [294, 364] width 21 height 21
radio input "true"
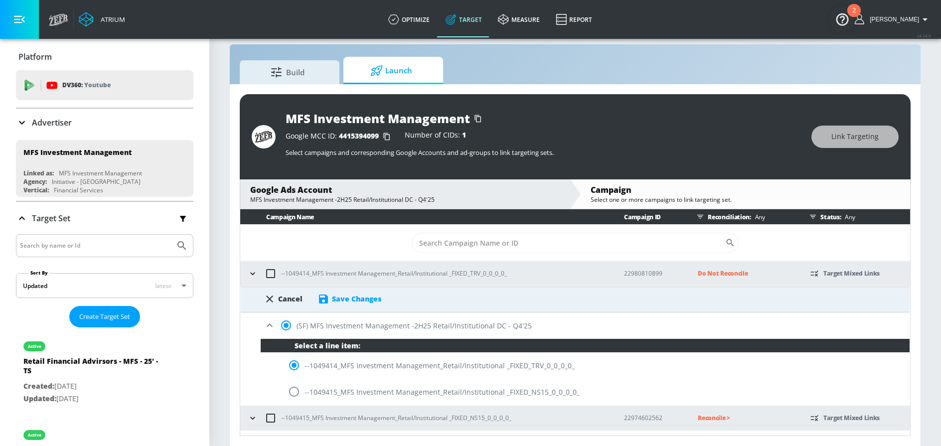
click at [359, 295] on div "Save Changes" at bounding box center [356, 298] width 49 height 9
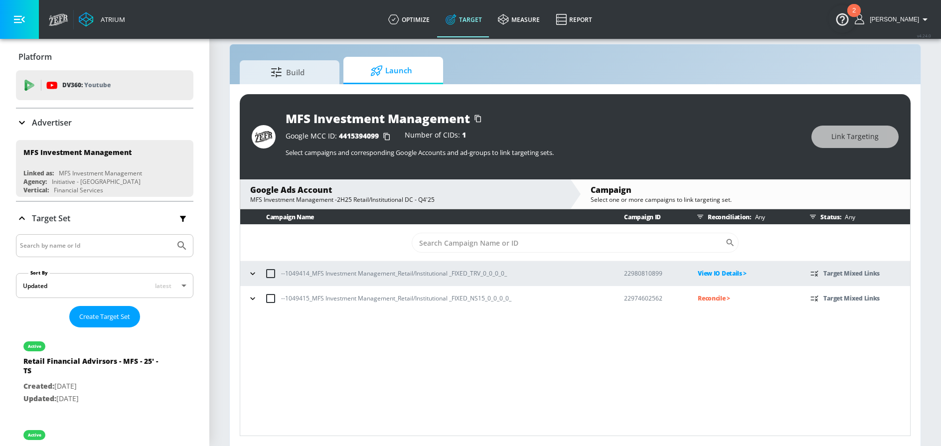
click at [714, 302] on p "Reconcile >" at bounding box center [746, 298] width 97 height 11
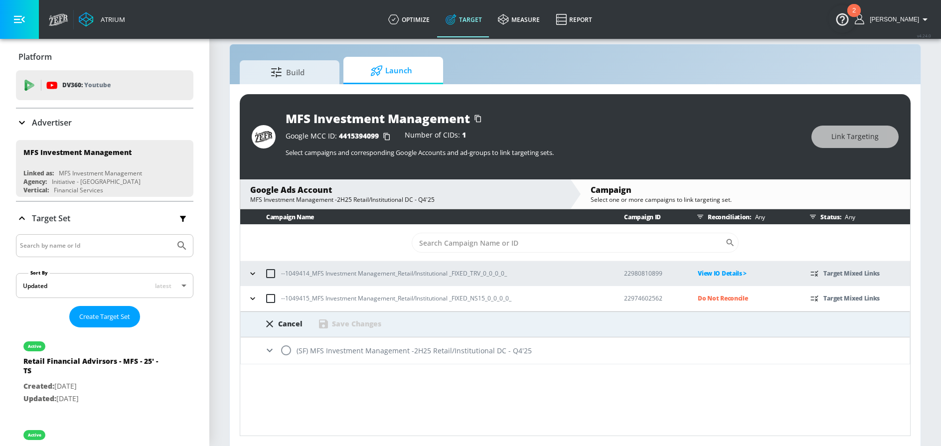
click at [289, 351] on input "radio" at bounding box center [286, 350] width 21 height 21
radio input "true"
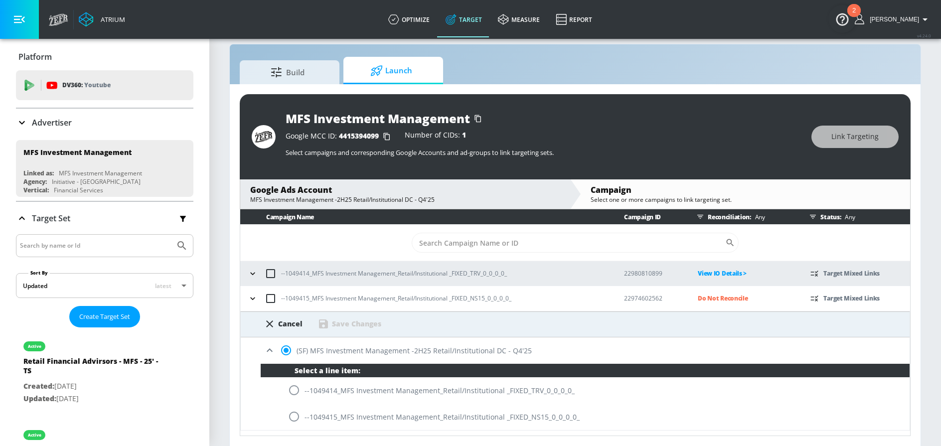
click at [290, 414] on input "radio" at bounding box center [294, 416] width 21 height 21
radio input "true"
click at [361, 324] on div "Save Changes" at bounding box center [356, 323] width 49 height 9
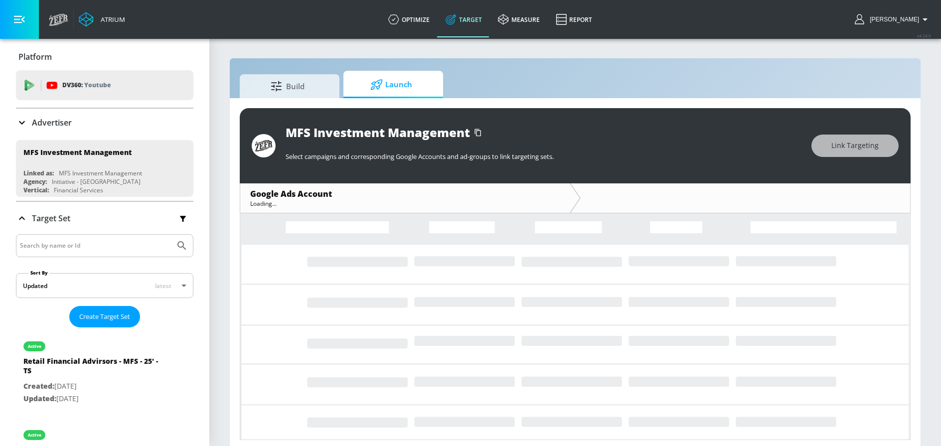
scroll to position [4, 0]
